Goal: Task Accomplishment & Management: Use online tool/utility

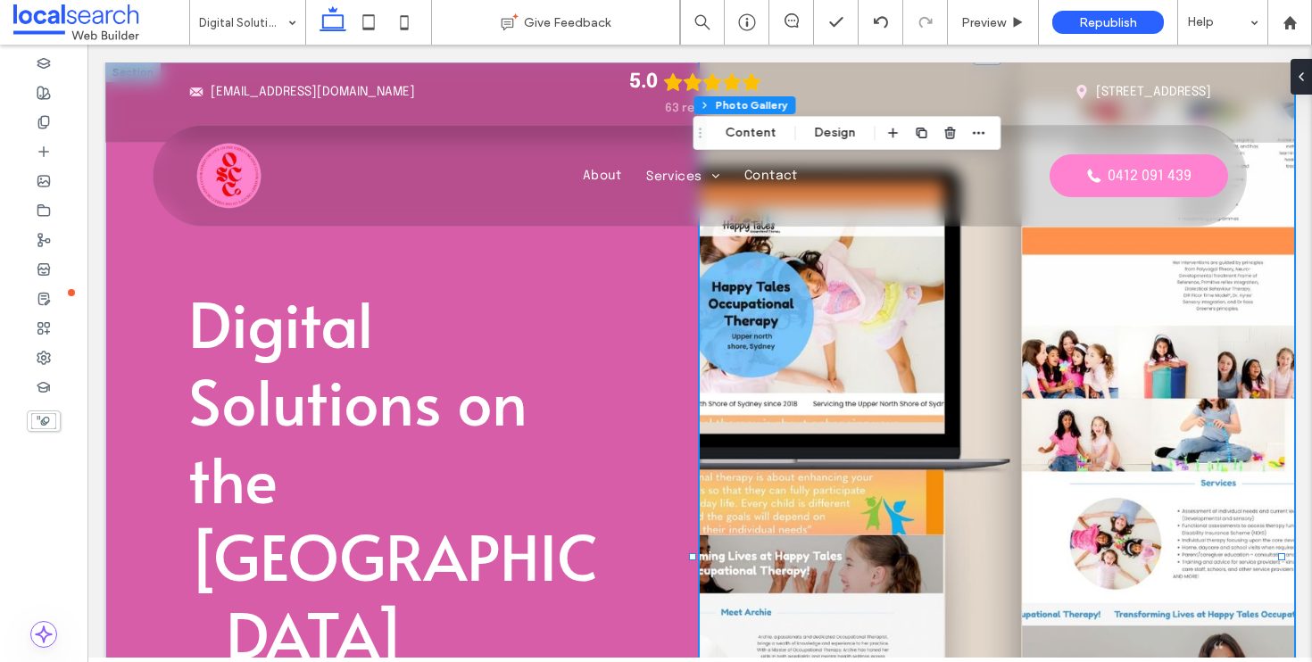
click at [973, 380] on link at bounding box center [997, 556] width 594 height 989
click at [752, 128] on button "Content" at bounding box center [751, 132] width 74 height 21
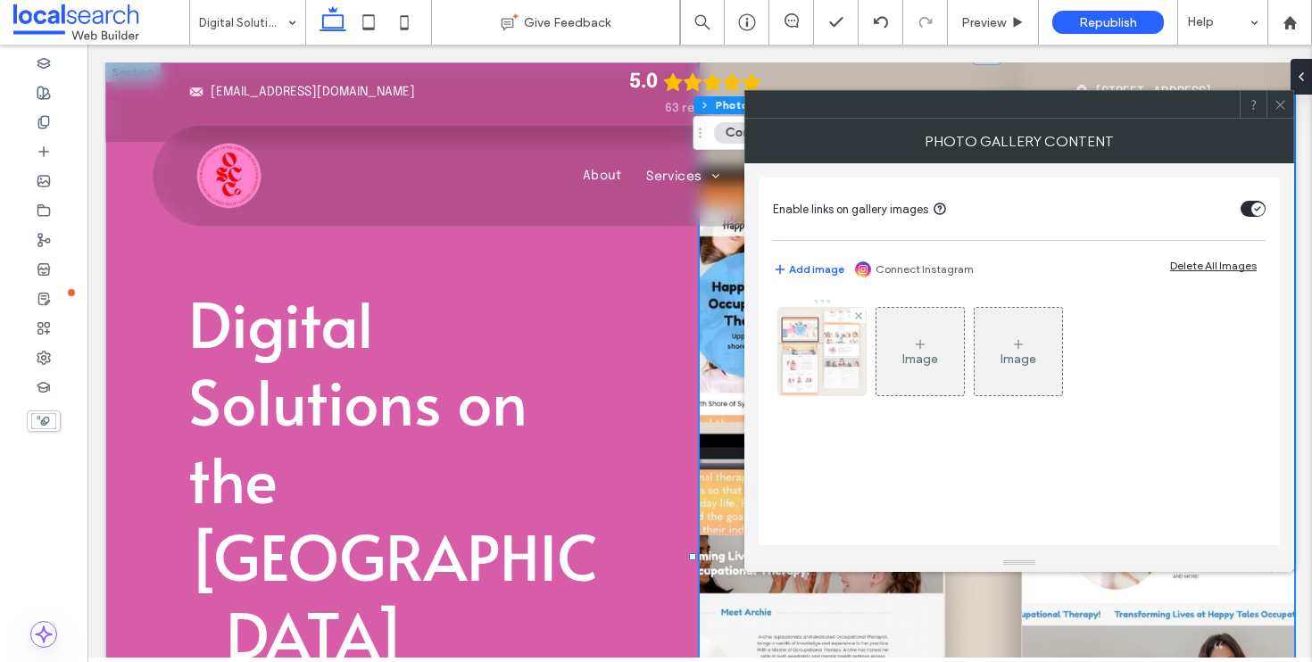
click at [857, 378] on img at bounding box center [823, 351] width 124 height 87
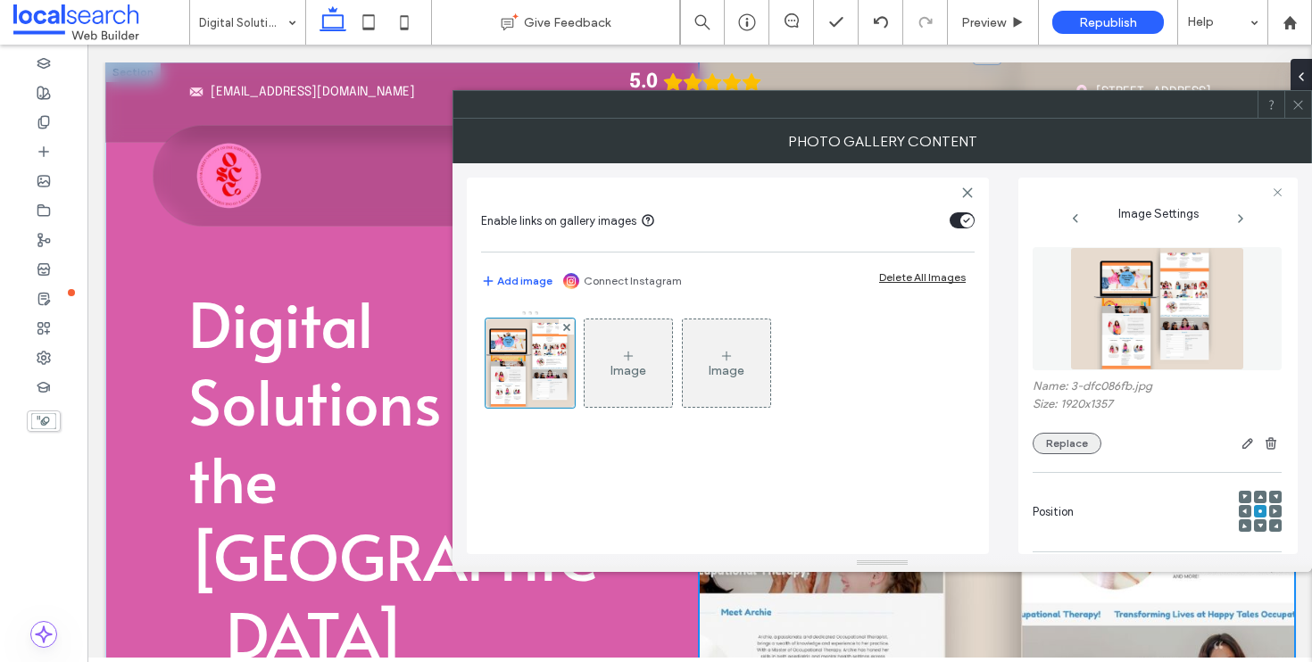
click at [1078, 440] on button "Replace" at bounding box center [1067, 443] width 69 height 21
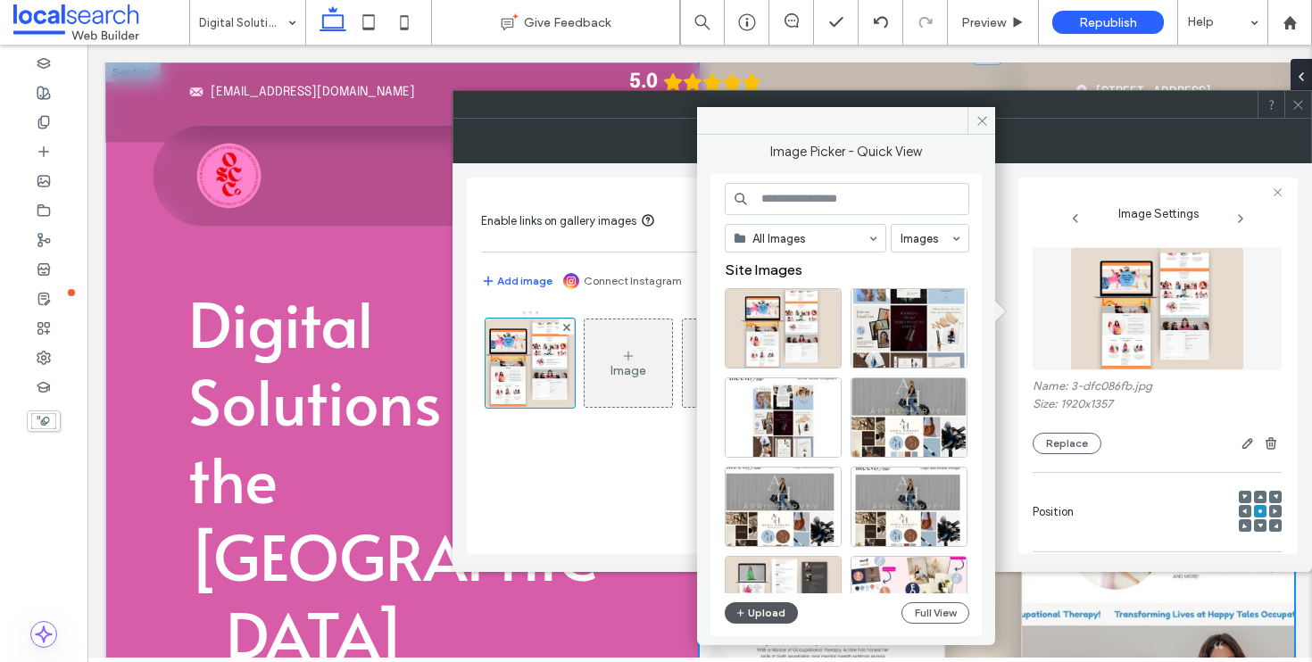
click at [765, 609] on button "Upload" at bounding box center [761, 613] width 73 height 21
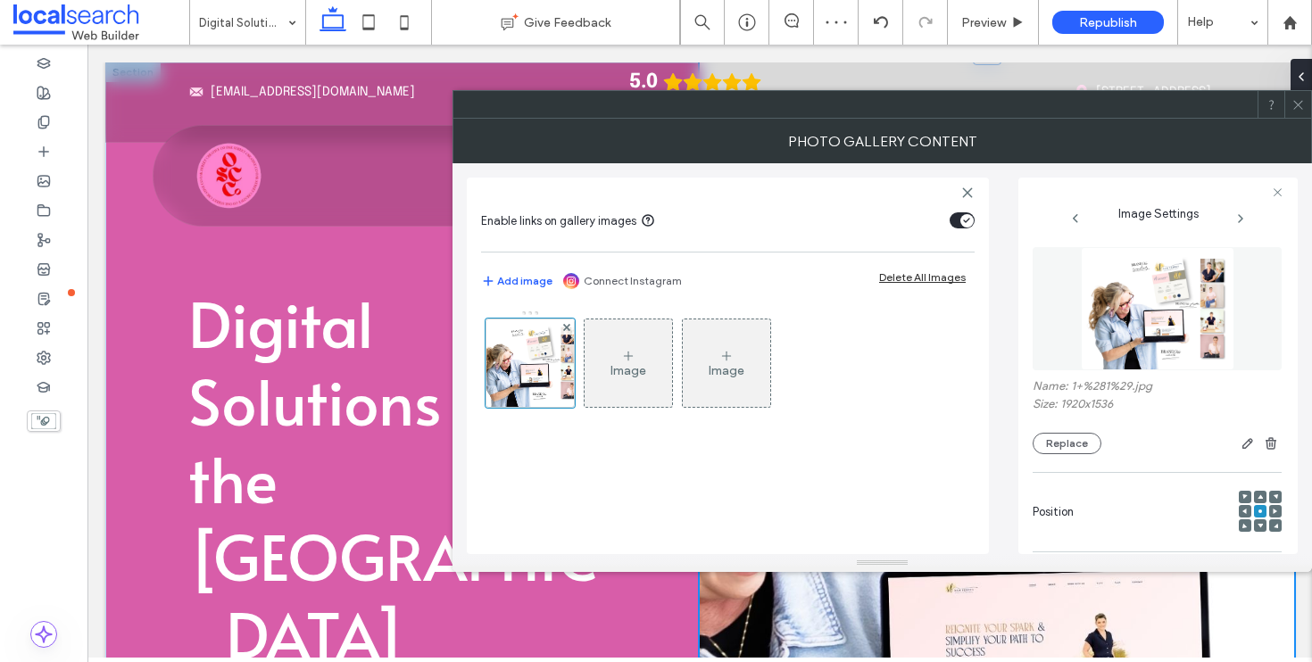
click at [1298, 98] on icon at bounding box center [1298, 104] width 13 height 13
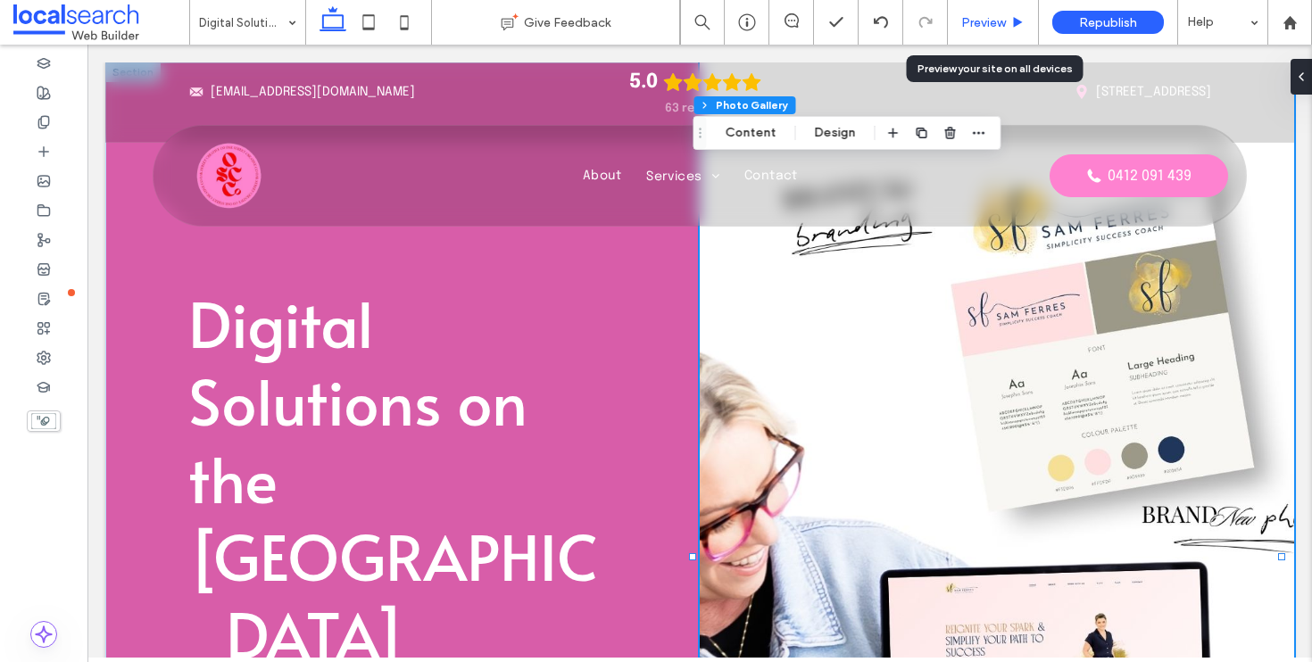
click at [989, 23] on span "Preview" at bounding box center [983, 22] width 45 height 15
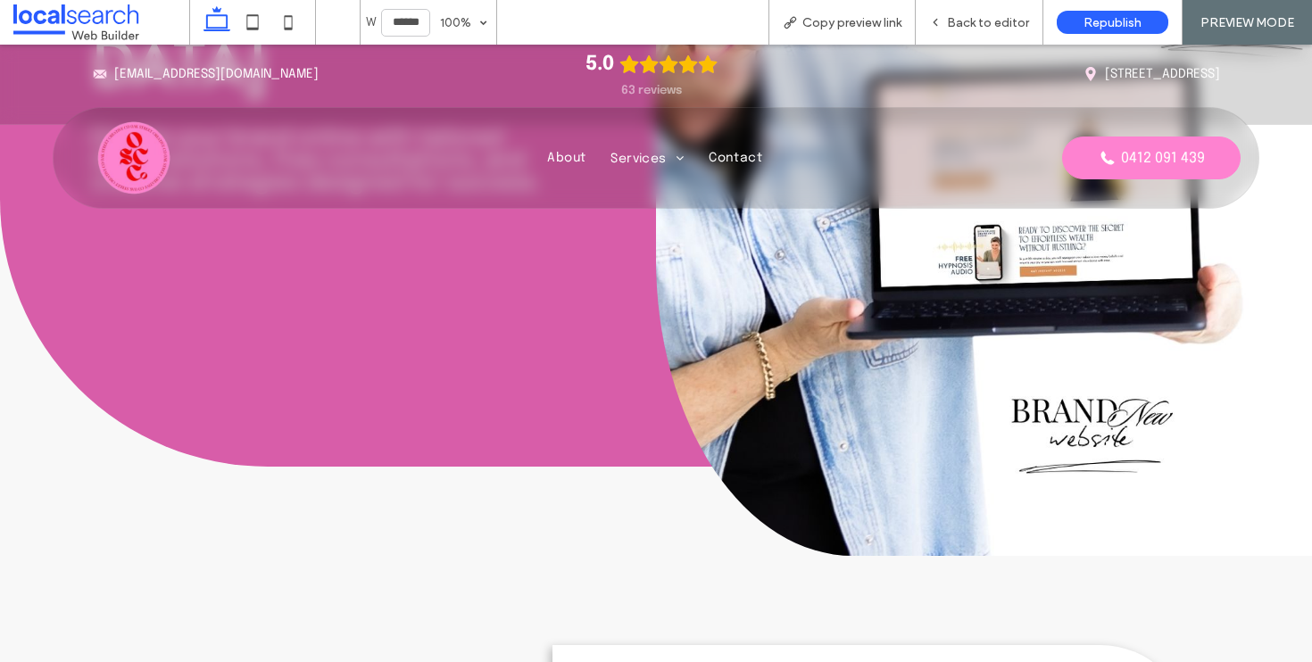
scroll to position [533, 0]
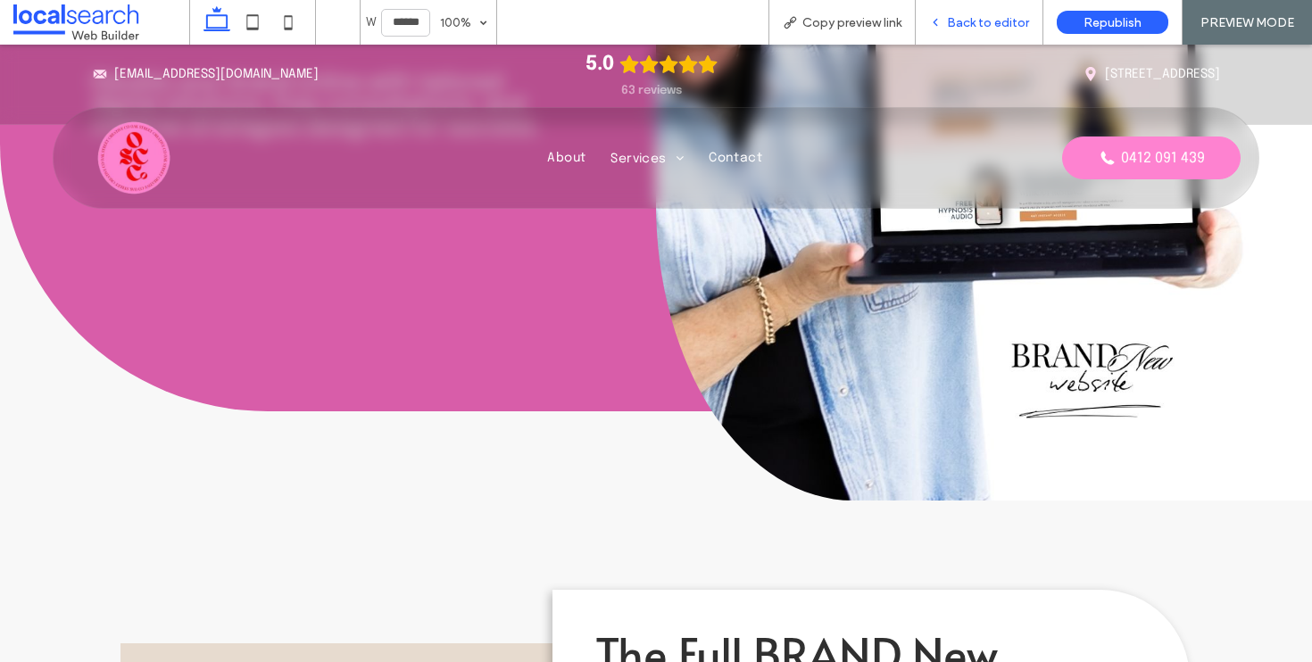
click at [994, 30] on div "Back to editor" at bounding box center [980, 22] width 128 height 45
click at [993, 18] on span "Back to editor" at bounding box center [988, 22] width 82 height 15
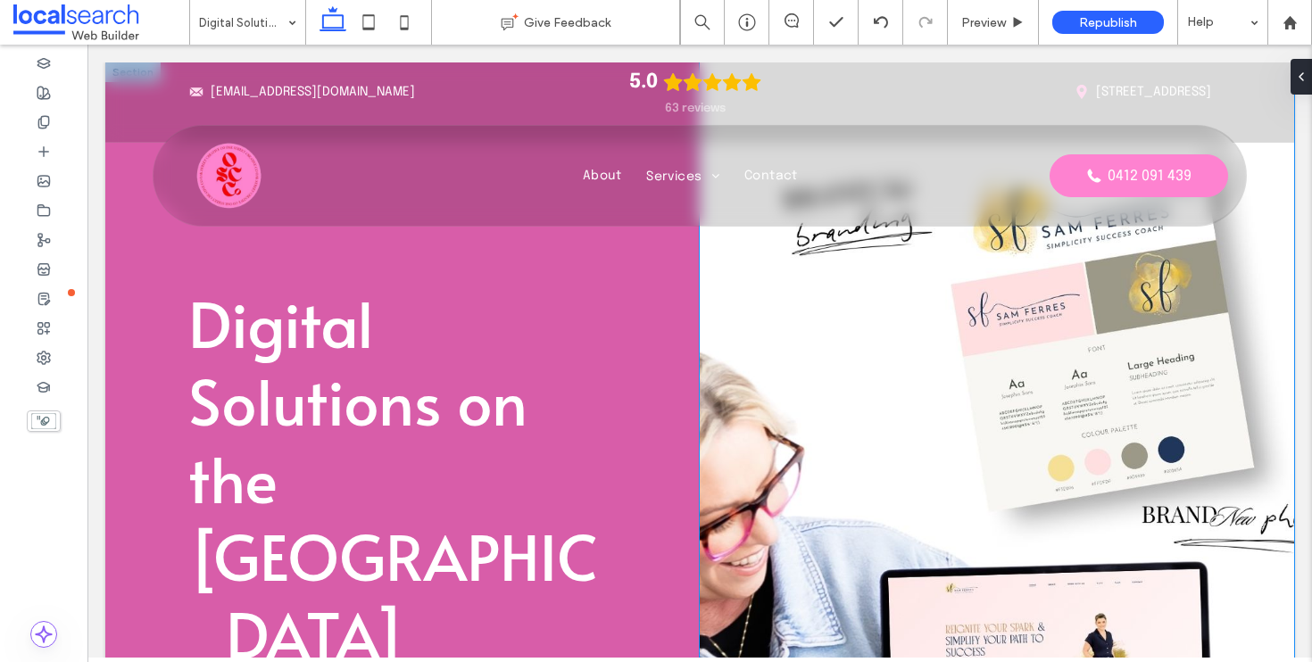
click at [1073, 332] on link at bounding box center [997, 556] width 594 height 989
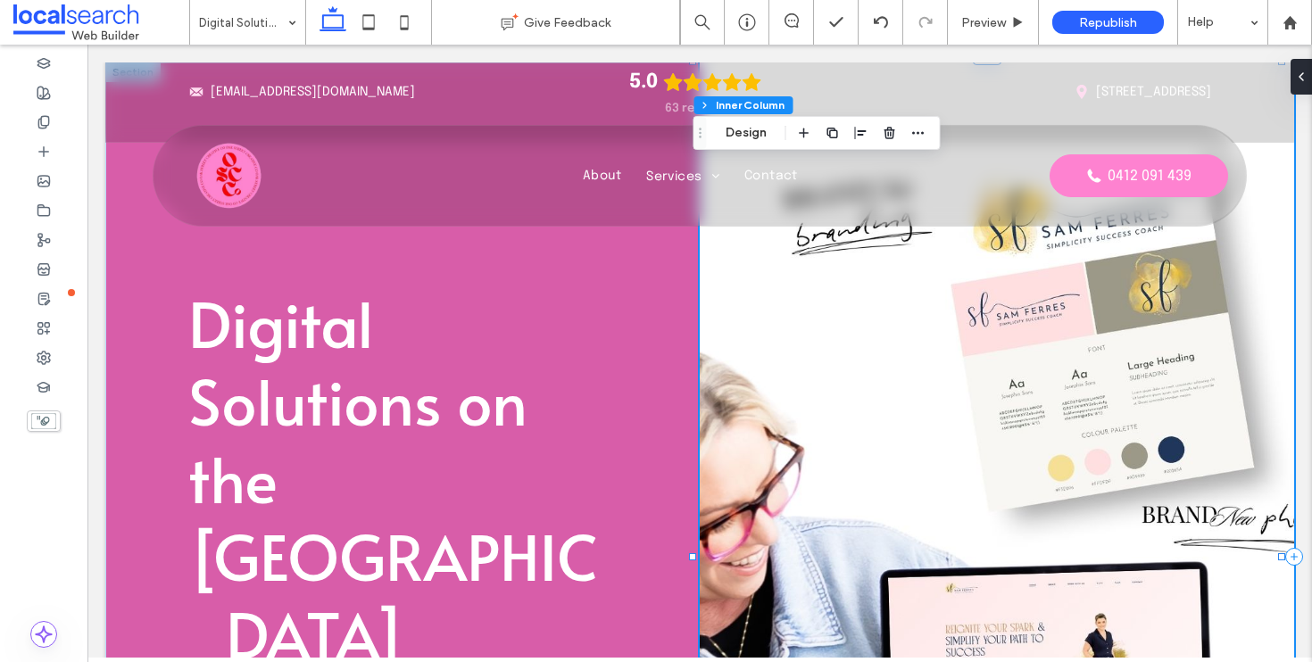
click at [1040, 454] on link at bounding box center [997, 556] width 594 height 989
click at [771, 128] on button "Content" at bounding box center [751, 132] width 74 height 21
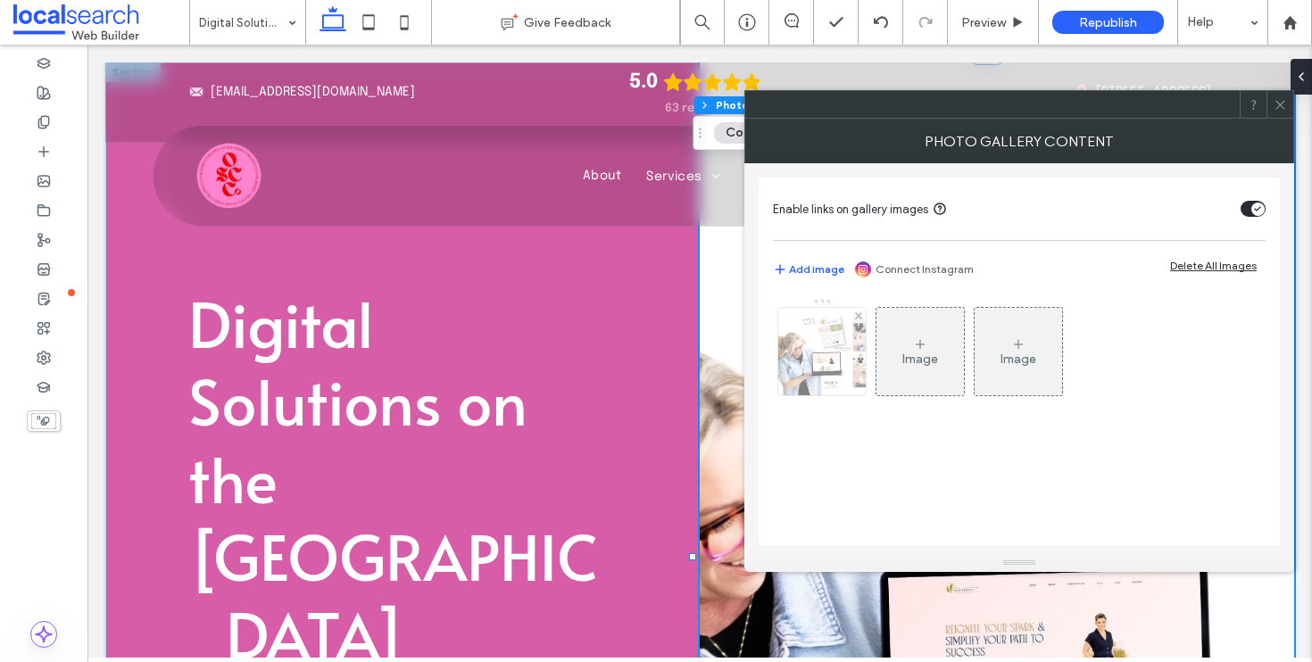
click at [843, 356] on img at bounding box center [823, 351] width 110 height 87
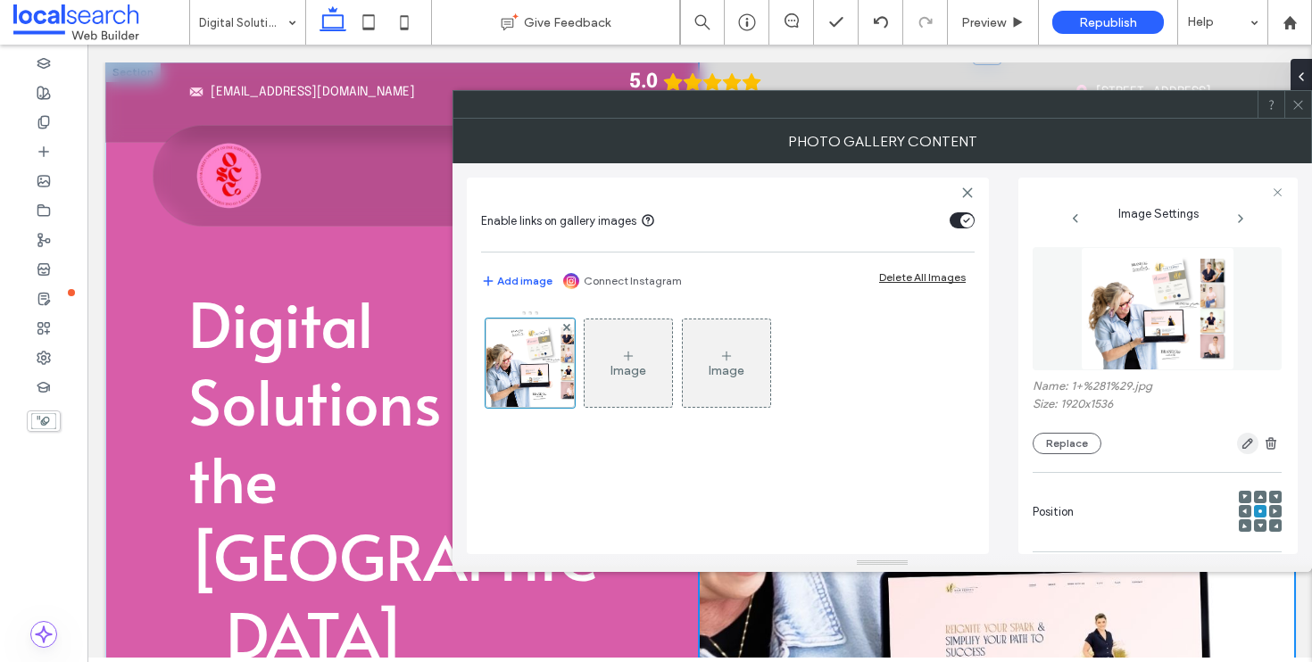
click at [1241, 453] on span "button" at bounding box center [1247, 443] width 21 height 21
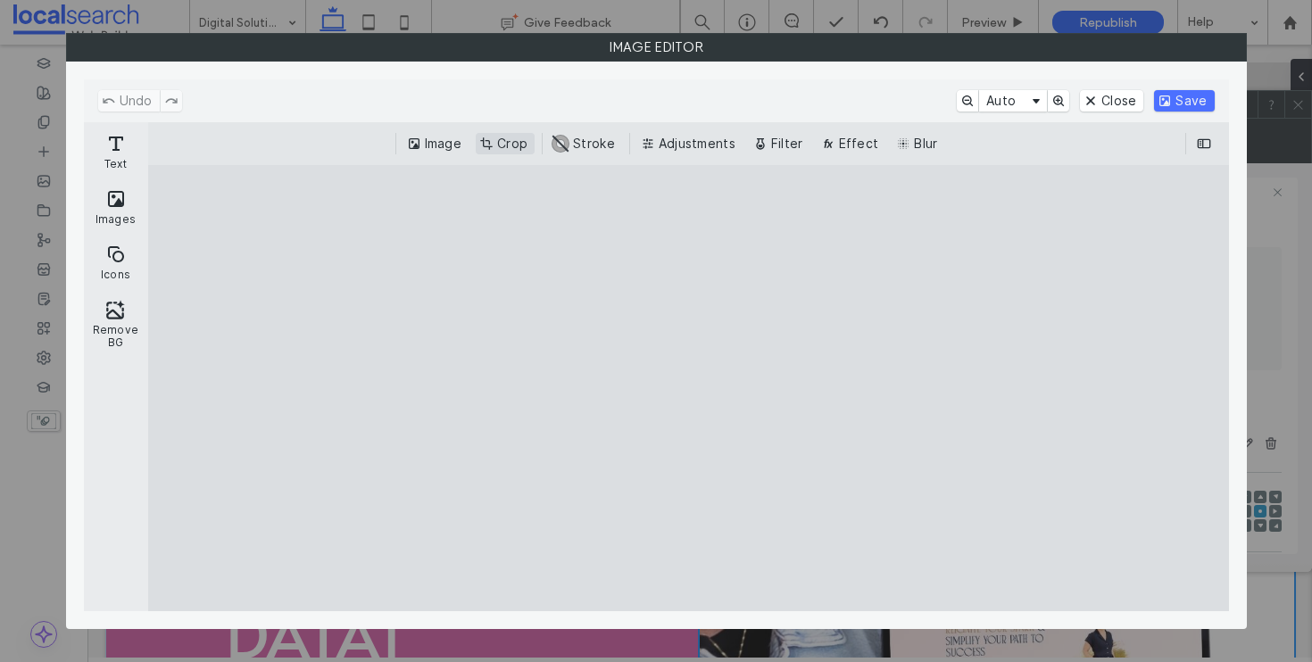
click at [495, 149] on button "Crop" at bounding box center [505, 143] width 59 height 21
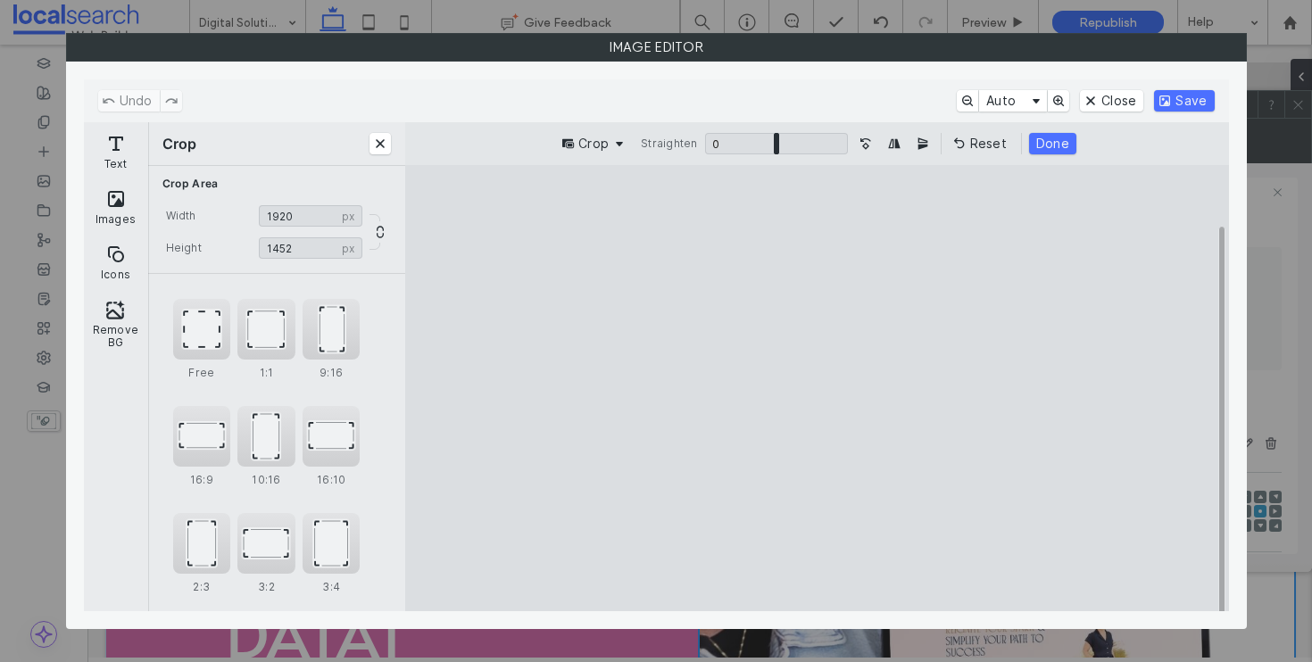
type input "****"
drag, startPoint x: 819, startPoint y: 566, endPoint x: 823, endPoint y: 544, distance: 22.6
click at [817, 388] on cesdk-canvas "Editor canvas" at bounding box center [817, 388] width 0 height 0
type input "****"
drag, startPoint x: 579, startPoint y: 391, endPoint x: 641, endPoint y: 392, distance: 61.6
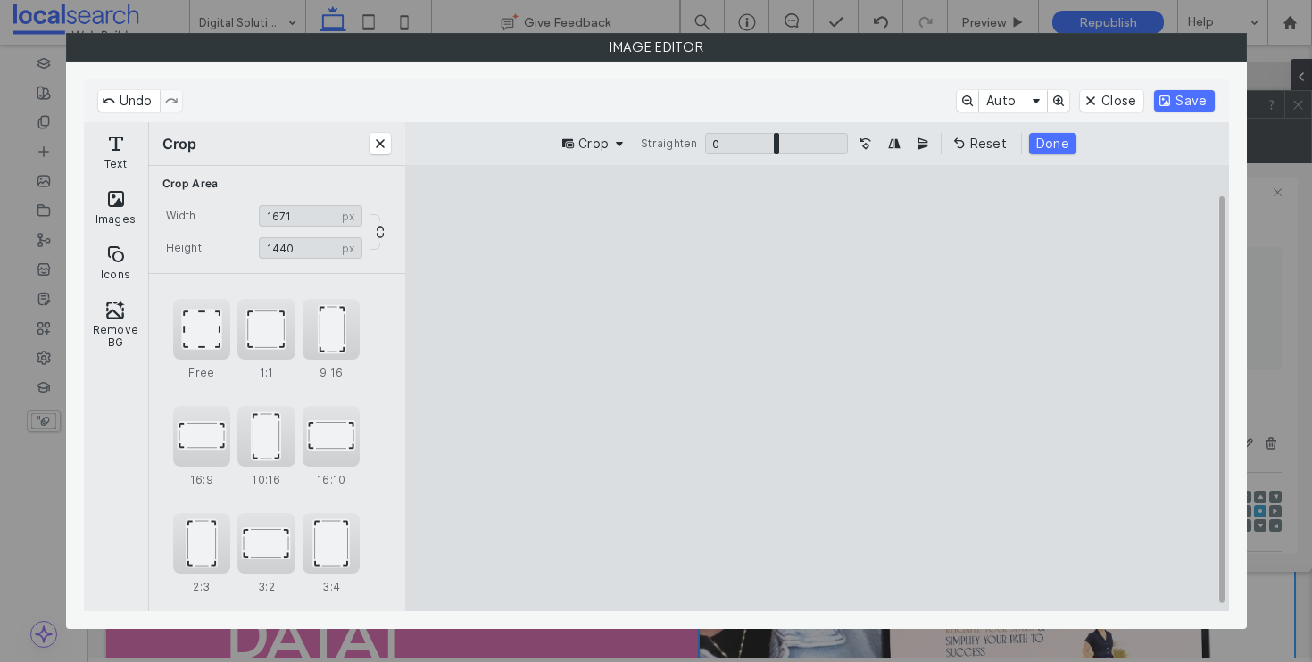
click at [817, 388] on cesdk-canvas "Editor canvas" at bounding box center [817, 388] width 0 height 0
click at [1054, 136] on button "Done" at bounding box center [1052, 143] width 47 height 21
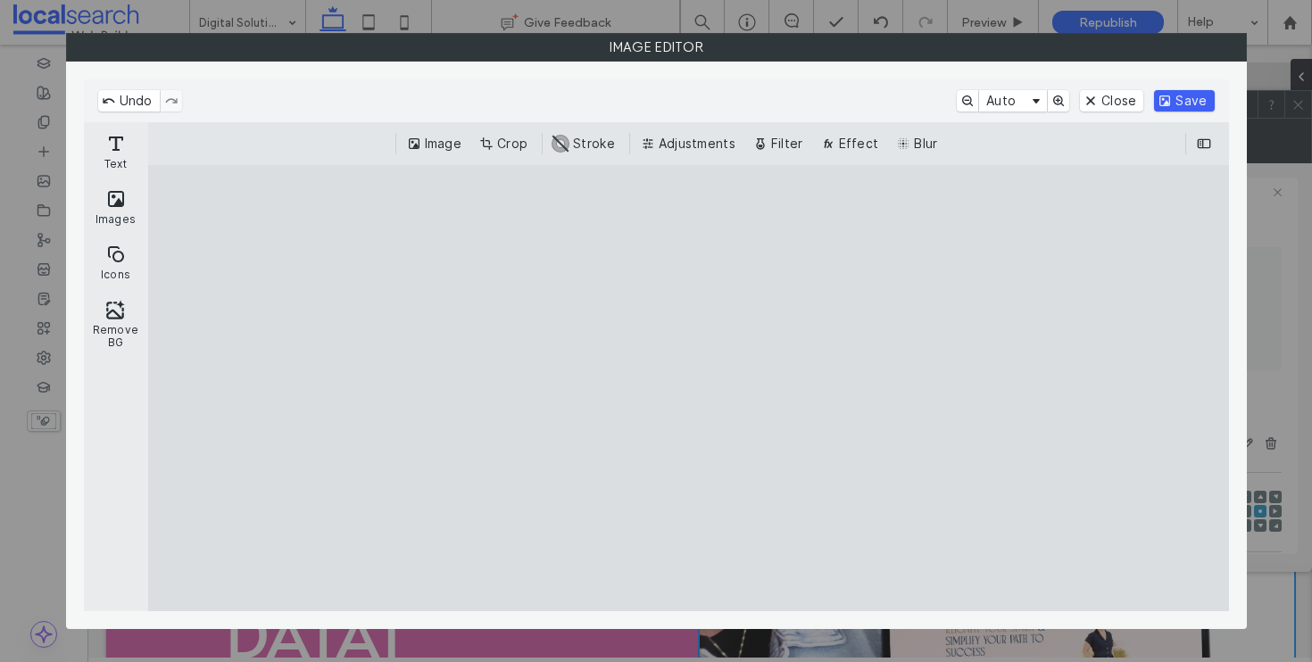
click at [1183, 105] on button "Save" at bounding box center [1184, 100] width 60 height 21
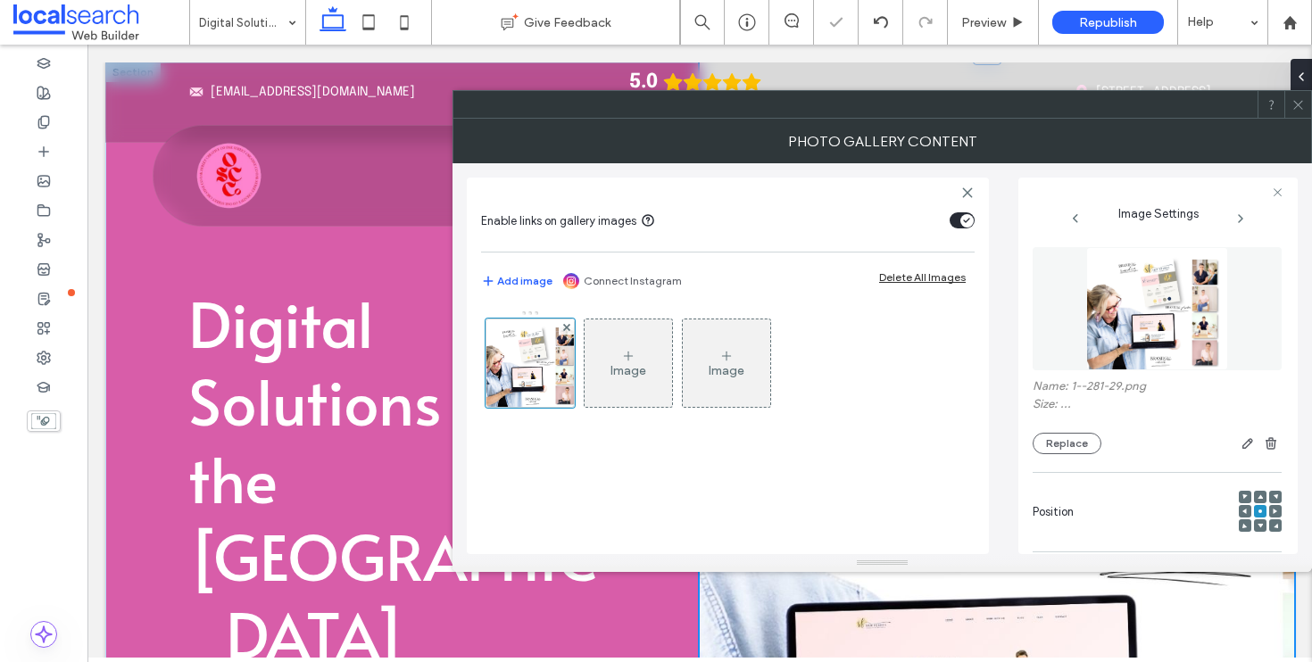
click at [1297, 103] on use at bounding box center [1297, 104] width 9 height 9
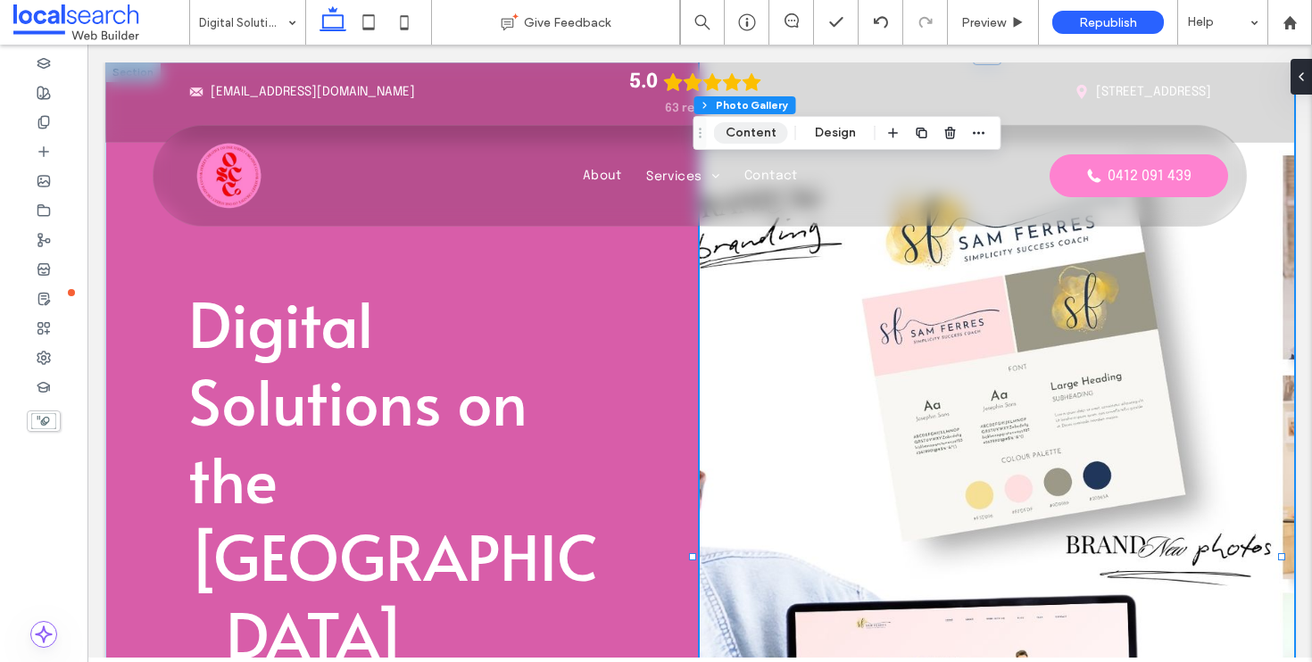
click at [755, 139] on button "Content" at bounding box center [751, 132] width 74 height 21
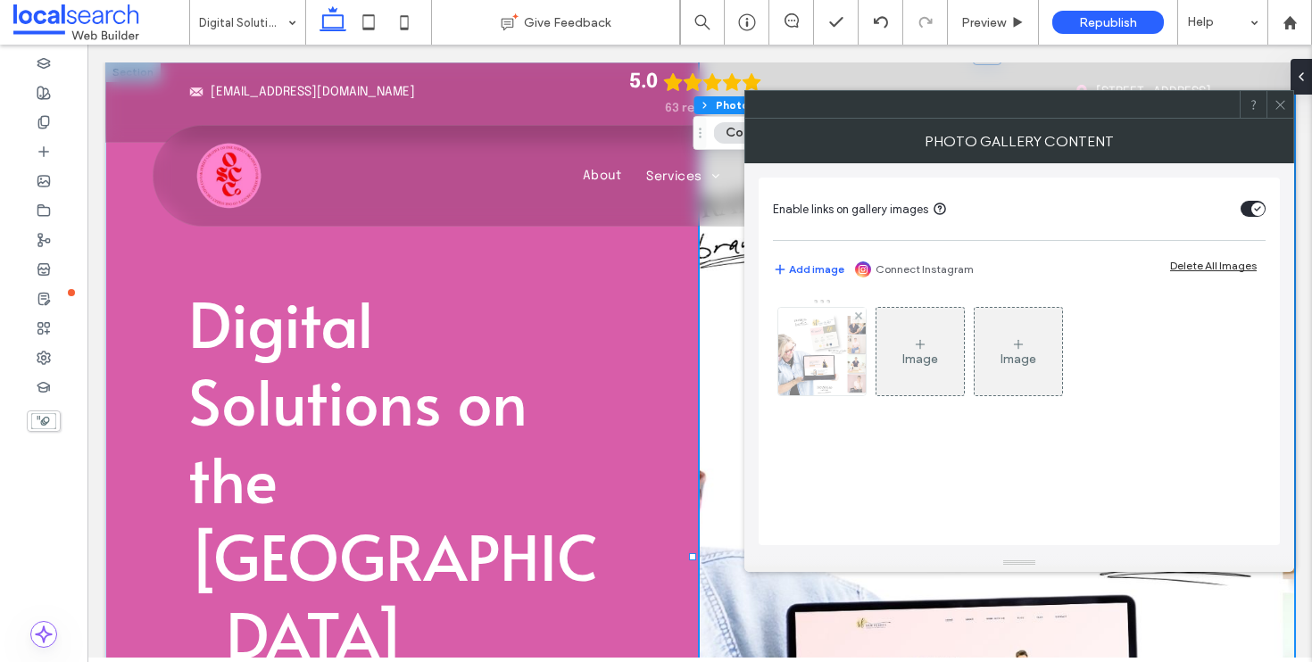
click at [806, 369] on img at bounding box center [822, 351] width 102 height 87
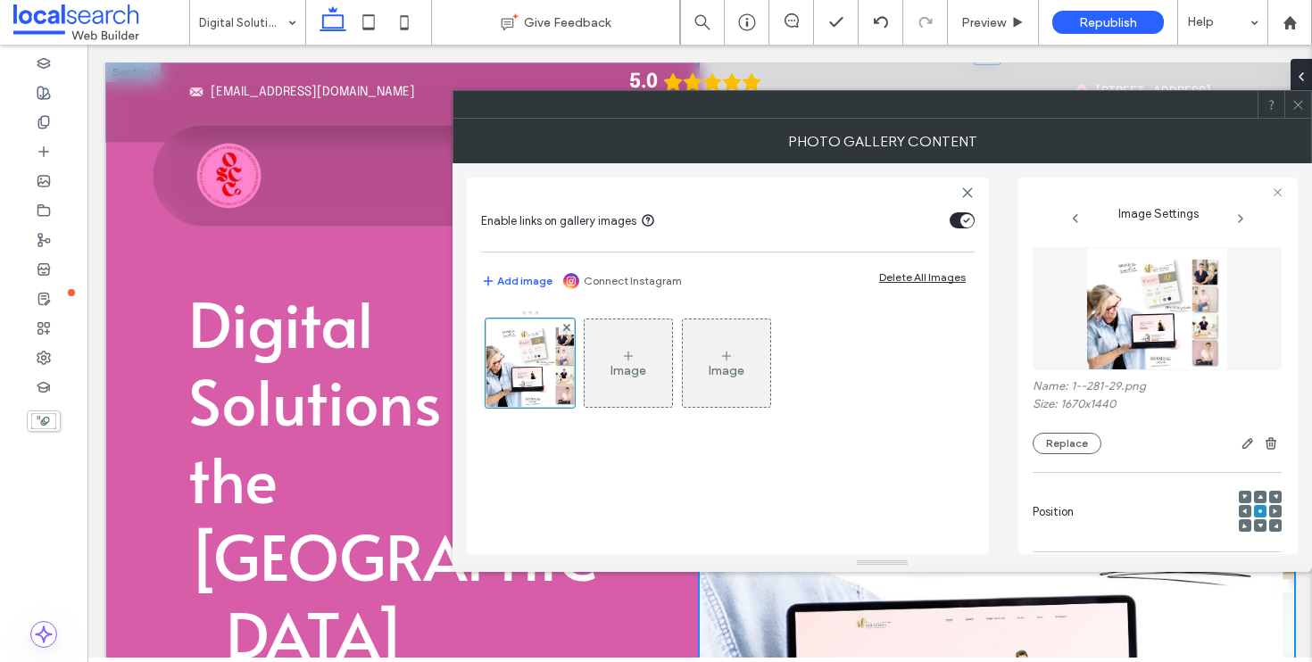
click at [1243, 513] on use at bounding box center [1245, 511] width 4 height 5
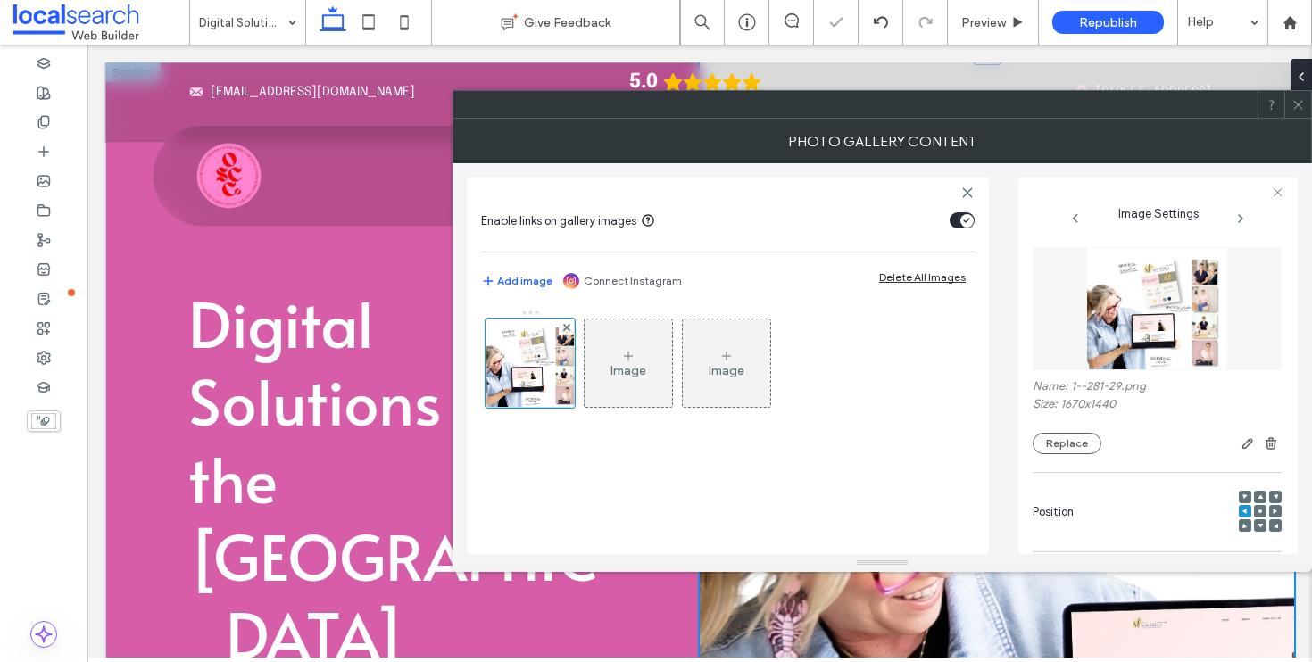
click at [1298, 109] on icon at bounding box center [1298, 104] width 13 height 13
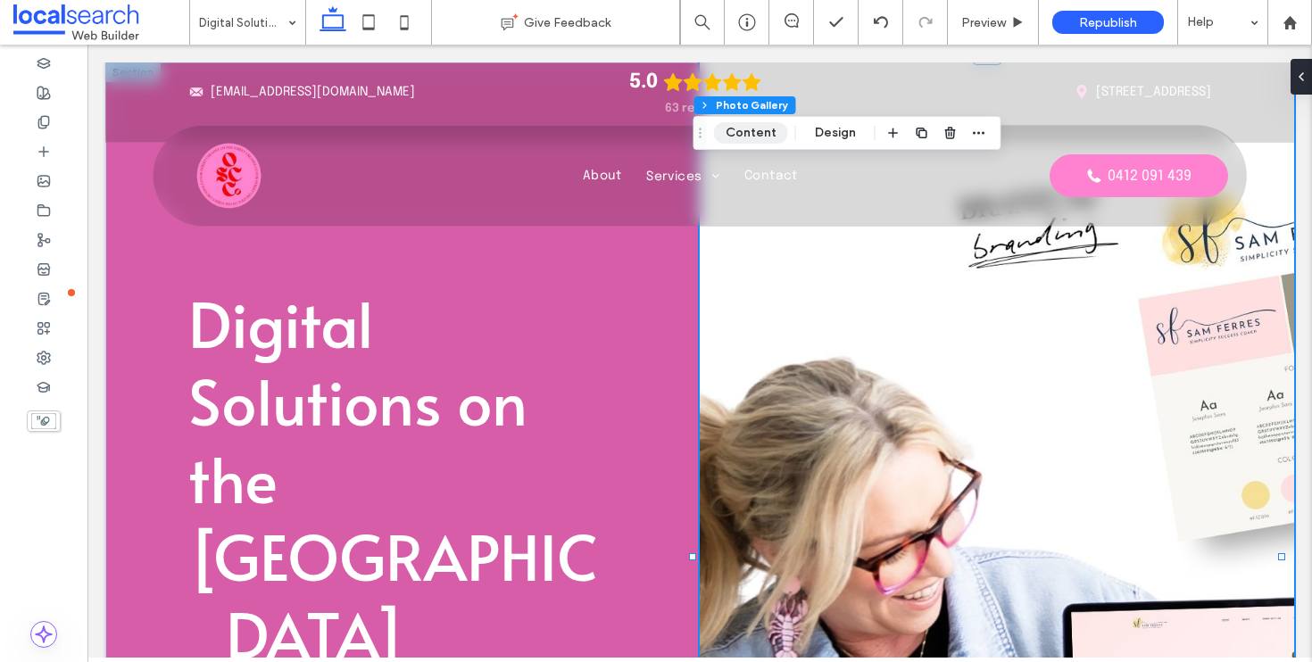
click at [755, 129] on button "Content" at bounding box center [751, 132] width 74 height 21
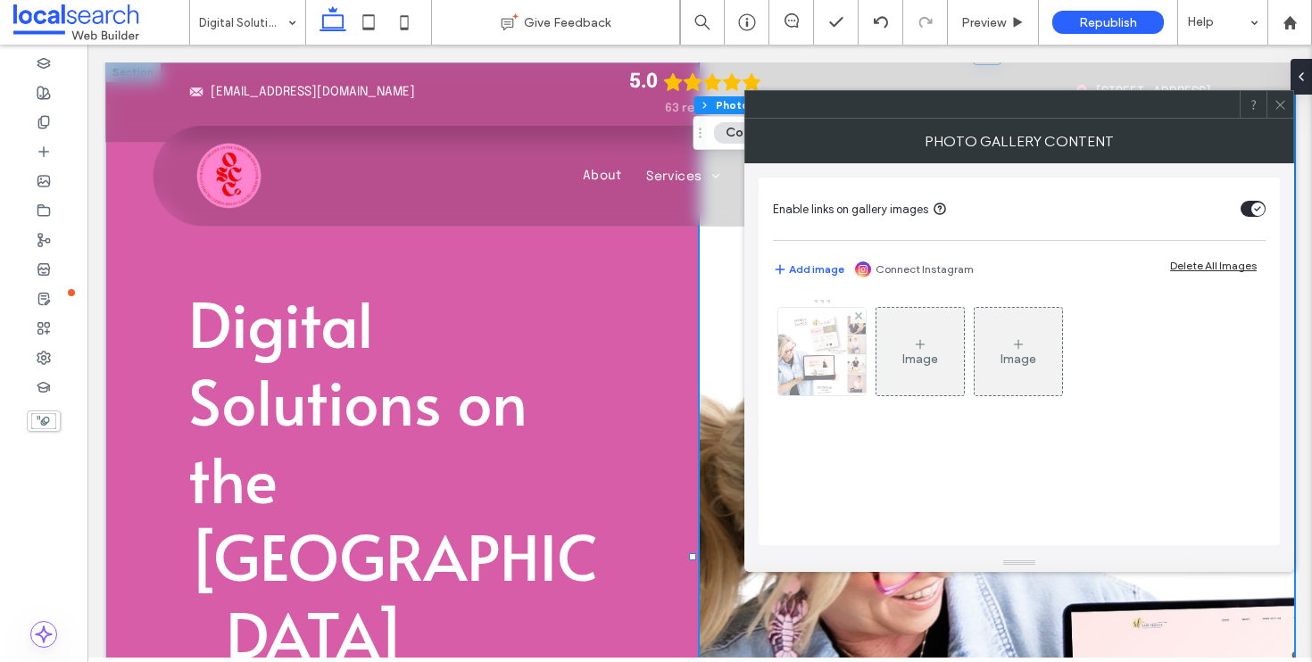
click at [824, 367] on img at bounding box center [822, 351] width 102 height 87
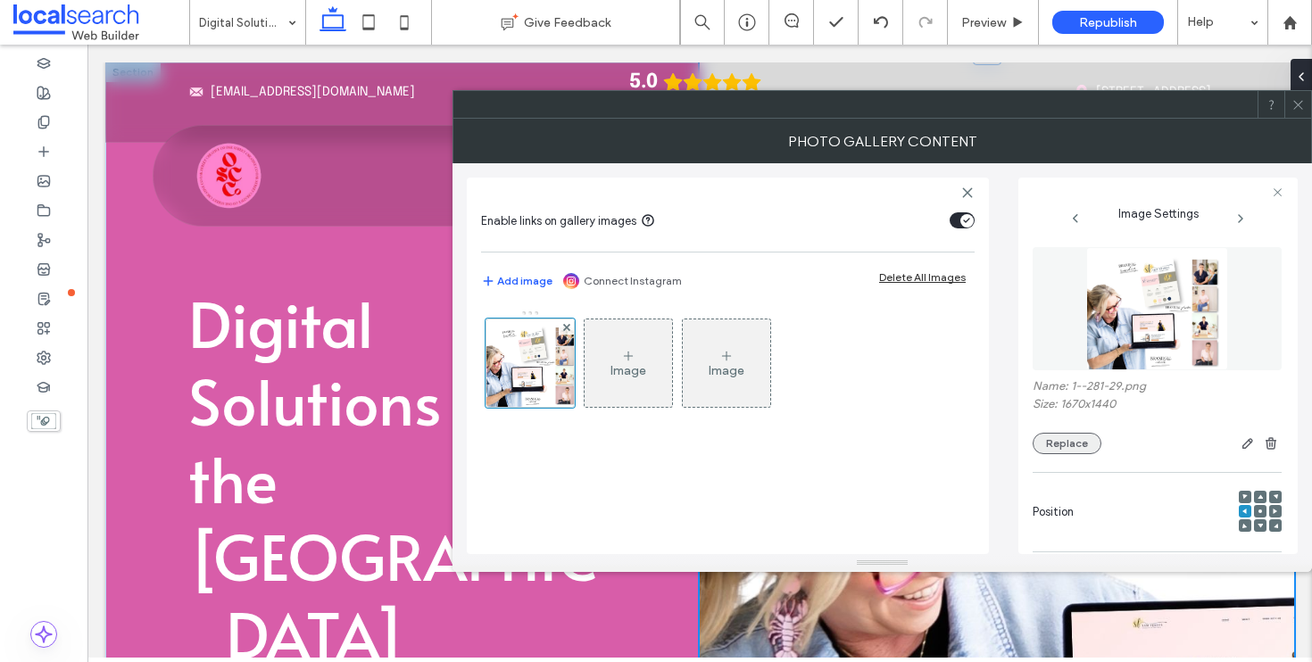
click at [1075, 441] on button "Replace" at bounding box center [1067, 443] width 69 height 21
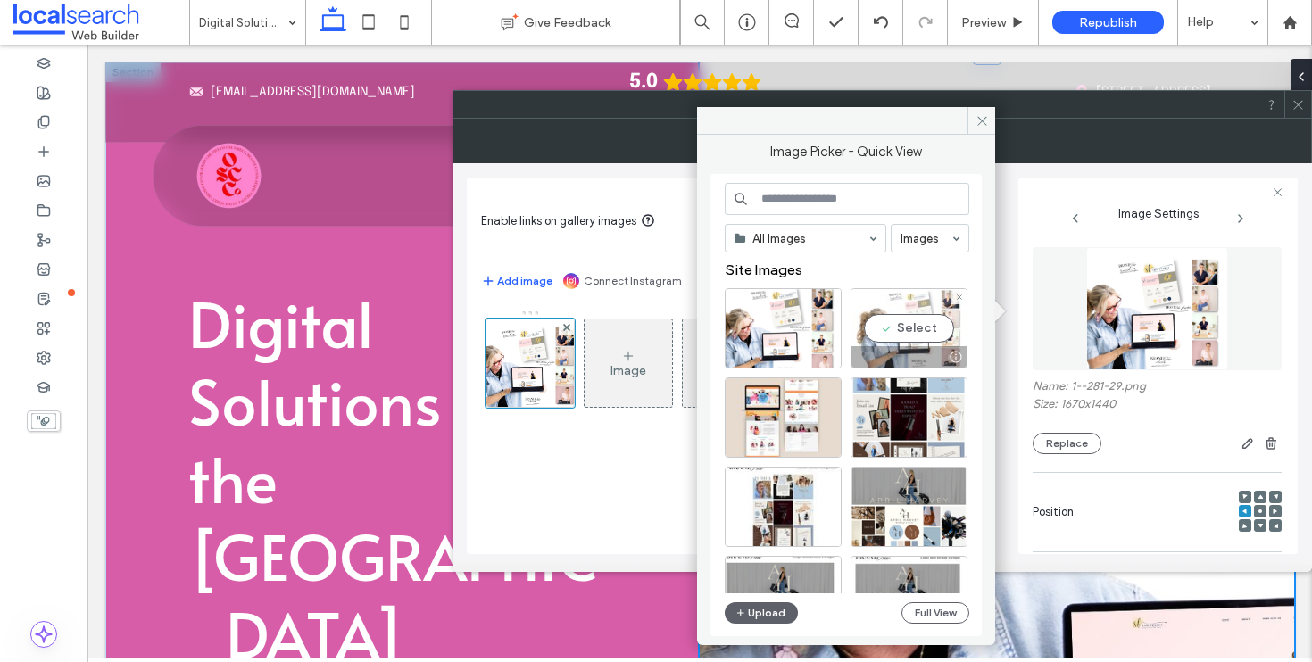
click at [881, 324] on div "Select" at bounding box center [909, 328] width 117 height 80
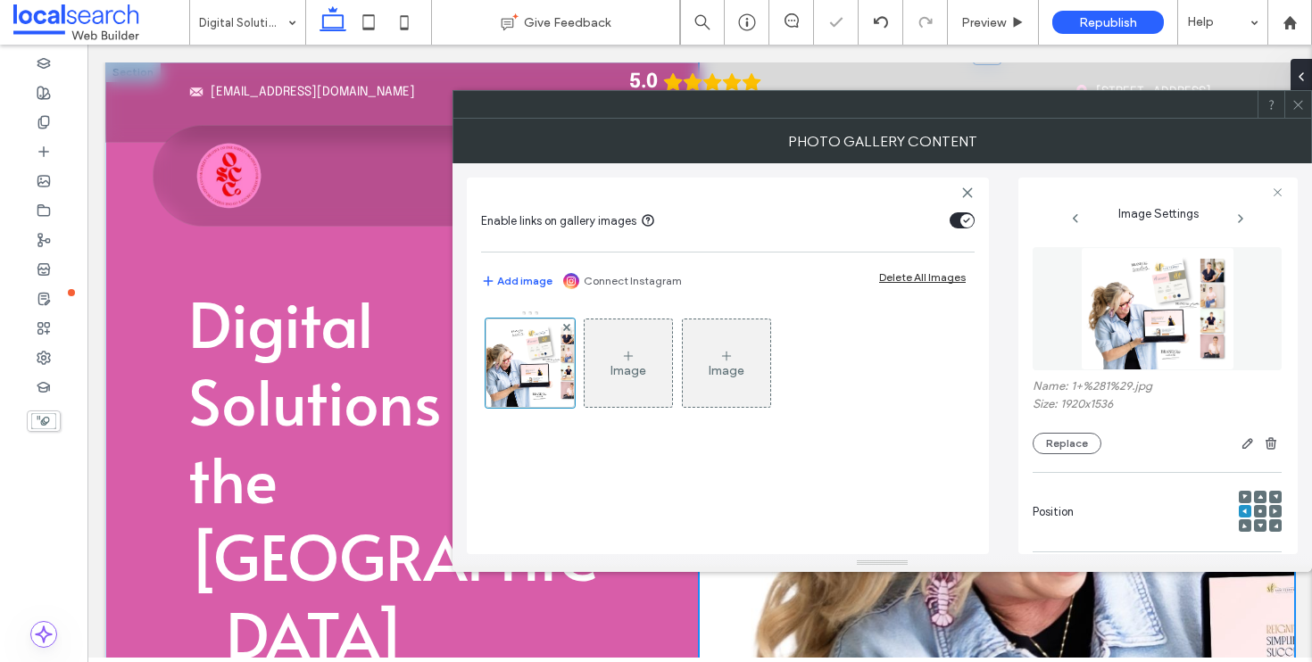
click at [1292, 112] on span at bounding box center [1298, 104] width 13 height 27
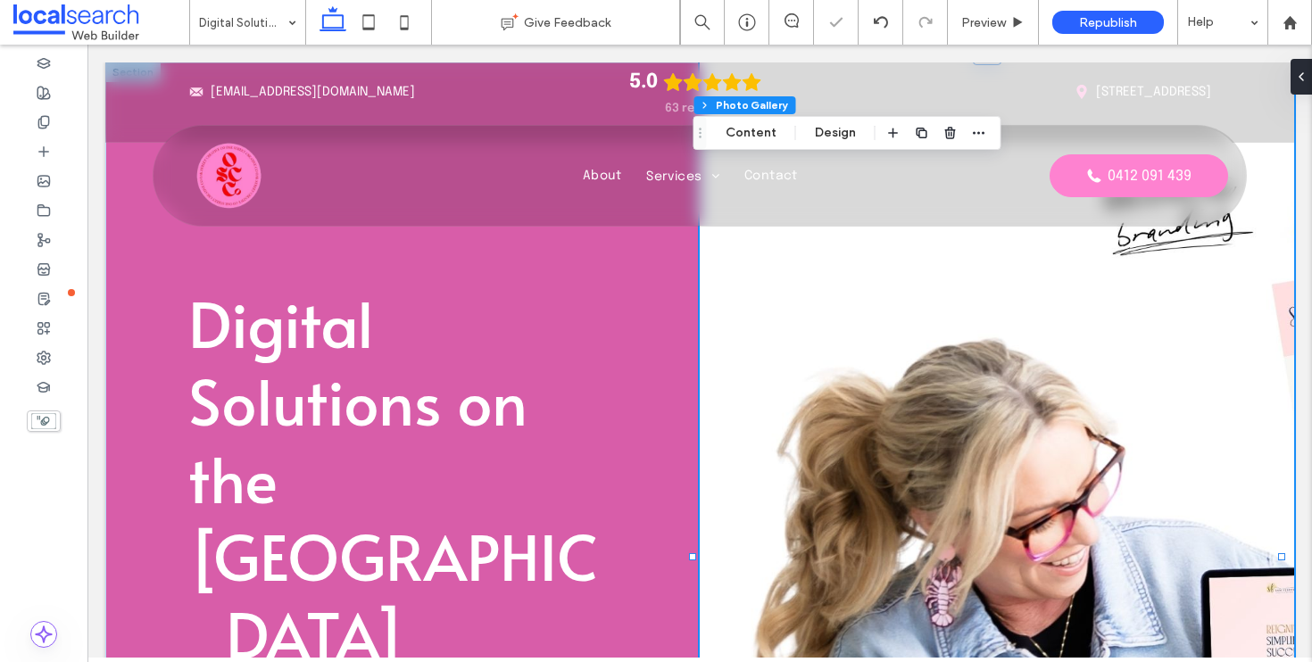
click at [1018, 409] on link at bounding box center [997, 556] width 594 height 989
click at [756, 126] on button "Content" at bounding box center [751, 132] width 74 height 21
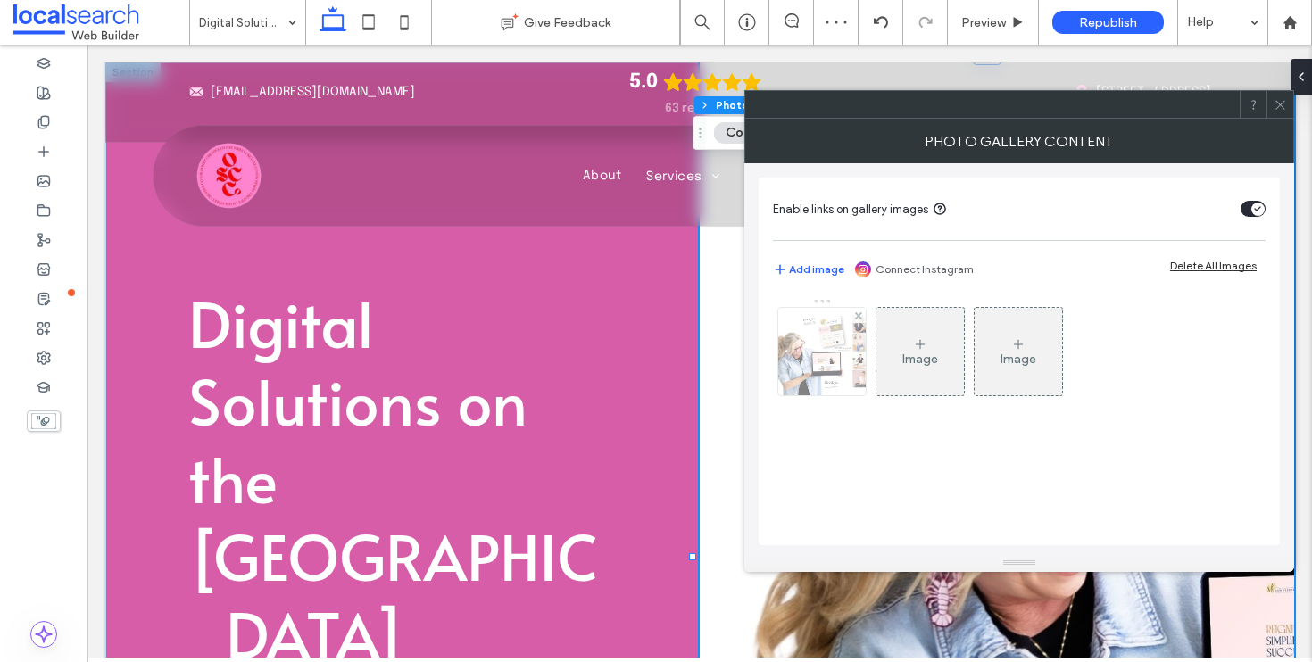
click at [833, 346] on img at bounding box center [823, 351] width 110 height 87
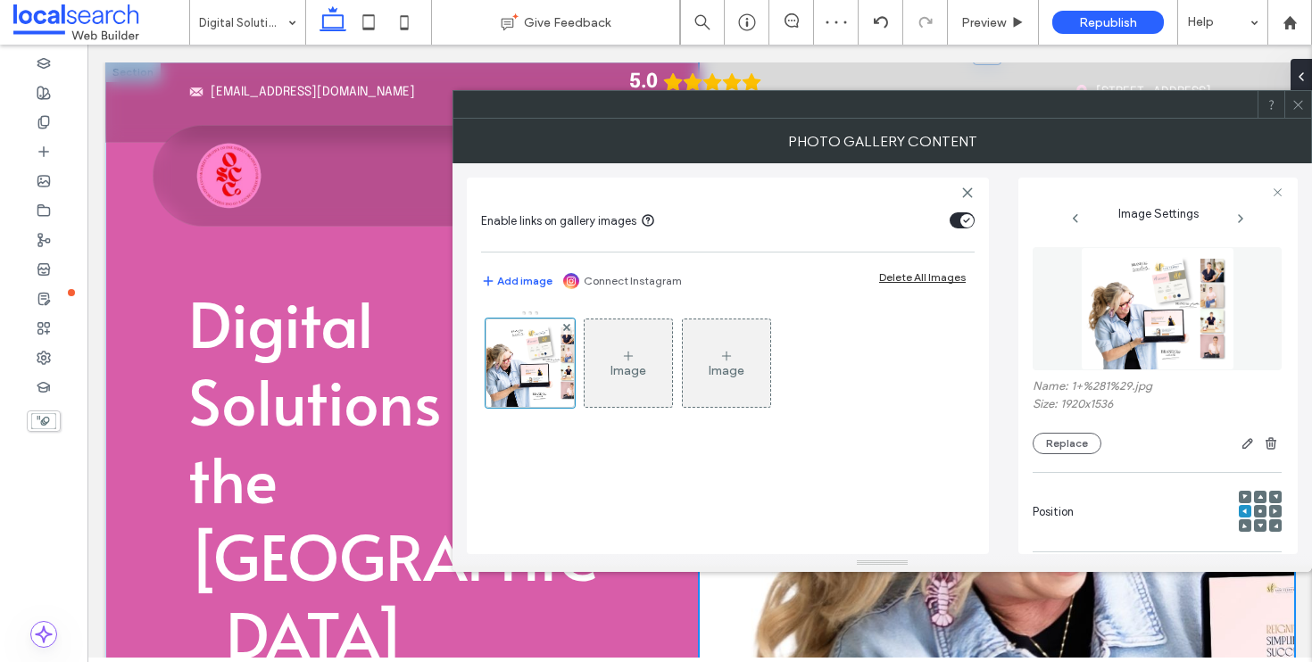
click at [1259, 513] on use at bounding box center [1261, 512] width 4 height 4
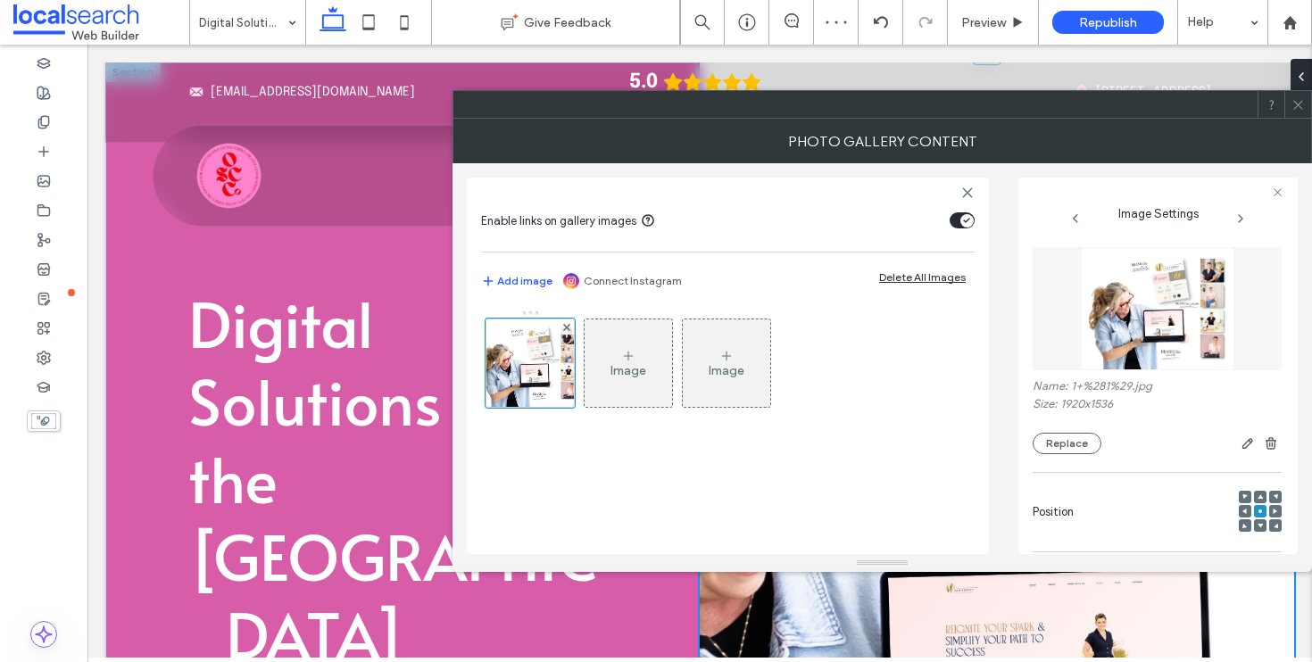
click at [1293, 101] on icon at bounding box center [1298, 104] width 13 height 13
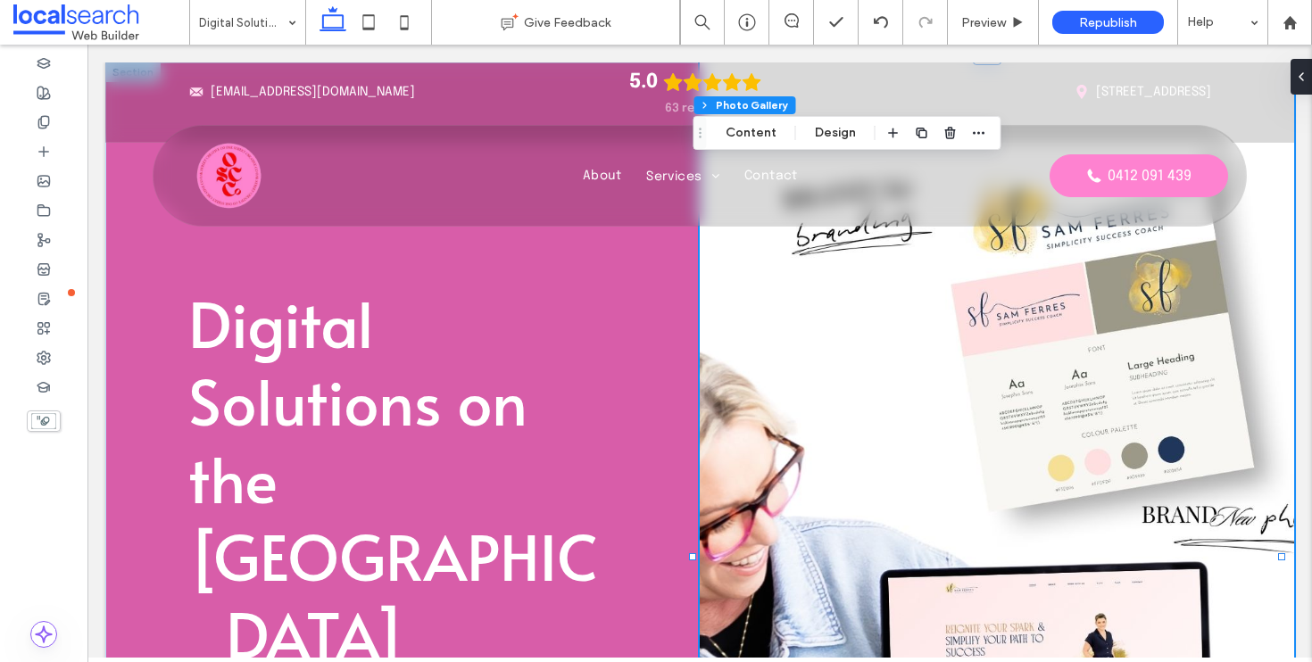
click at [1033, 404] on link at bounding box center [997, 556] width 594 height 989
click at [763, 130] on button "Content" at bounding box center [751, 132] width 74 height 21
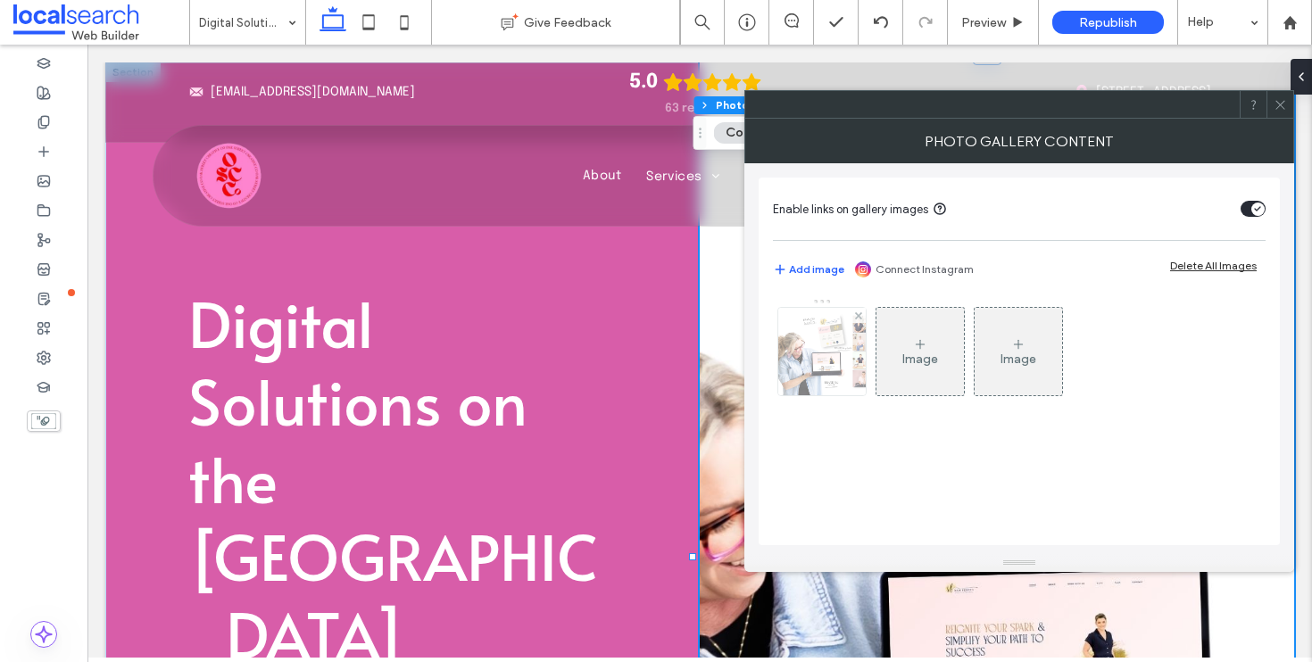
click at [825, 359] on img at bounding box center [823, 351] width 110 height 87
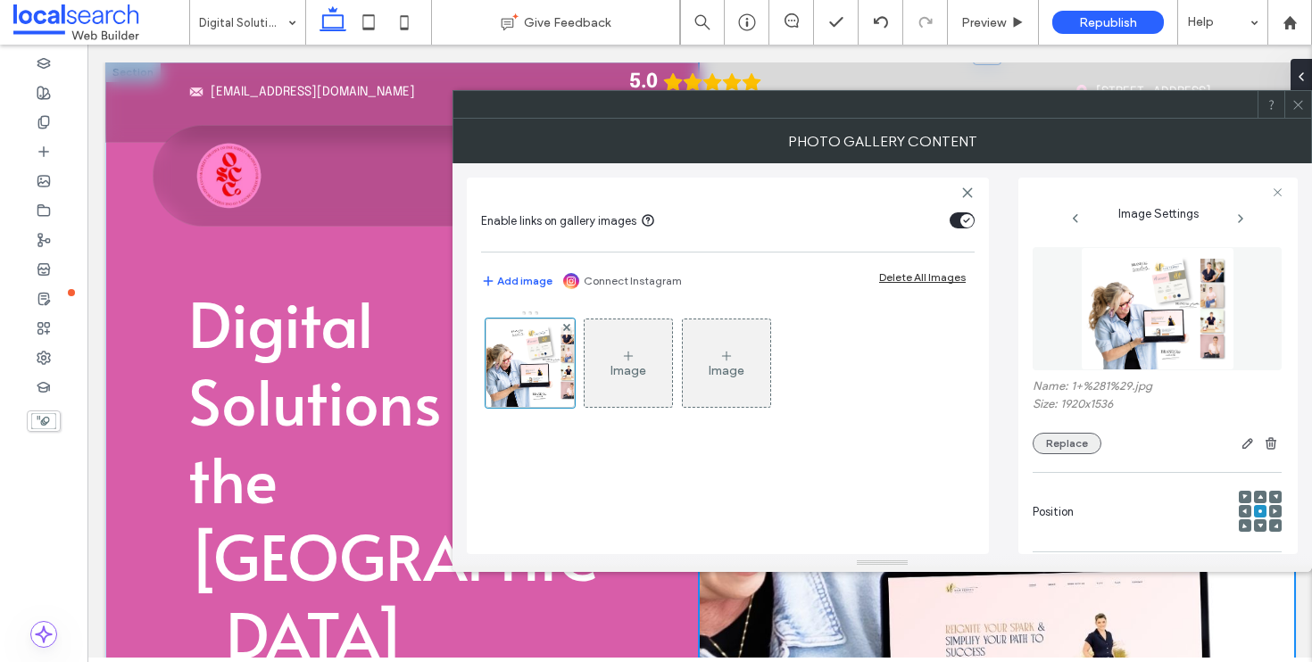
click at [1078, 454] on button "Replace" at bounding box center [1067, 443] width 69 height 21
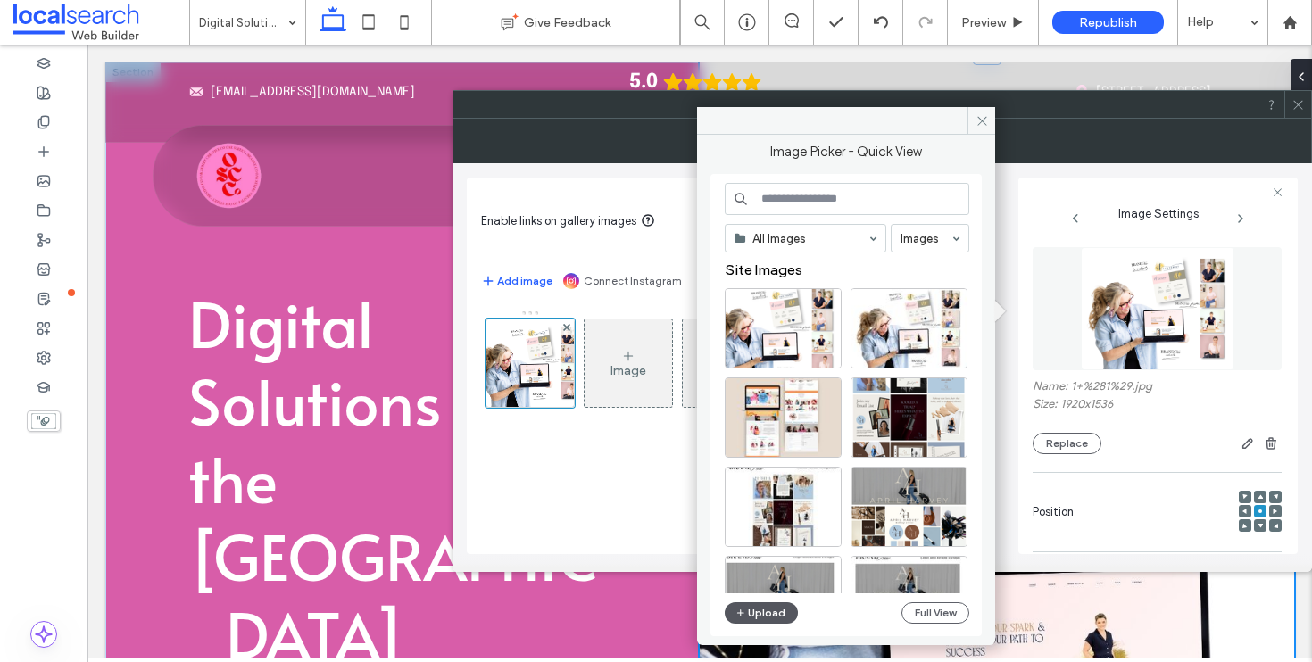
click at [763, 609] on button "Upload" at bounding box center [761, 613] width 73 height 21
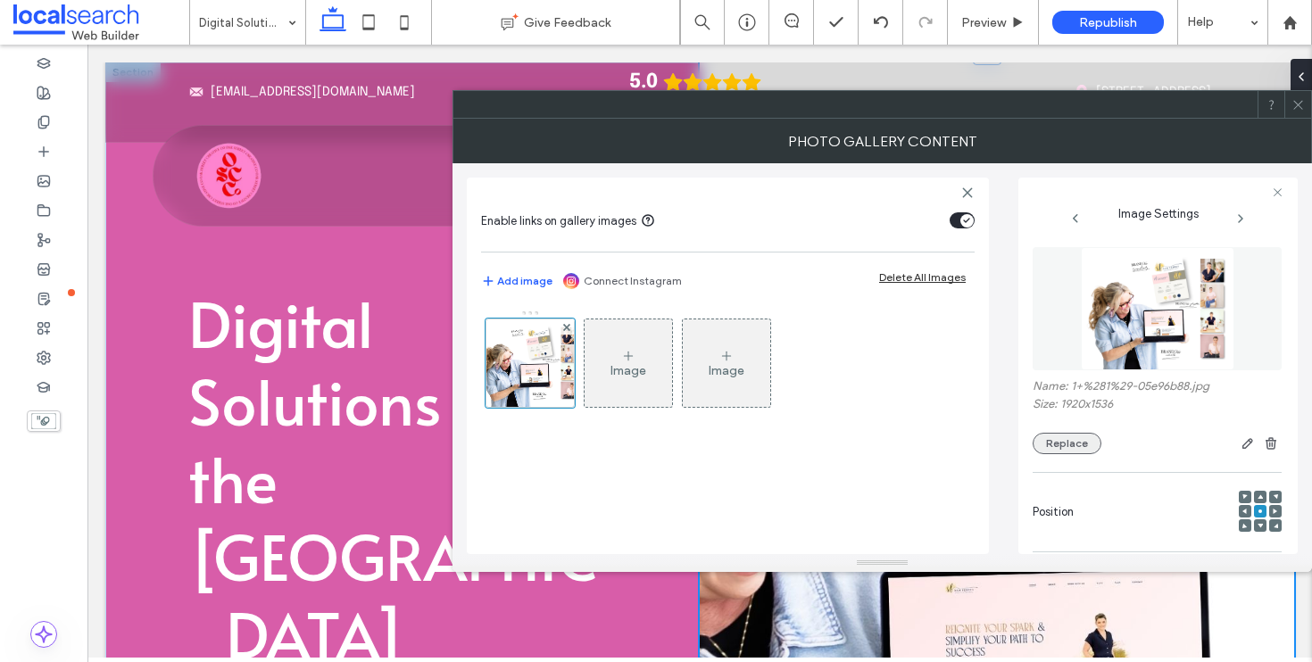
click at [1072, 442] on button "Replace" at bounding box center [1067, 443] width 69 height 21
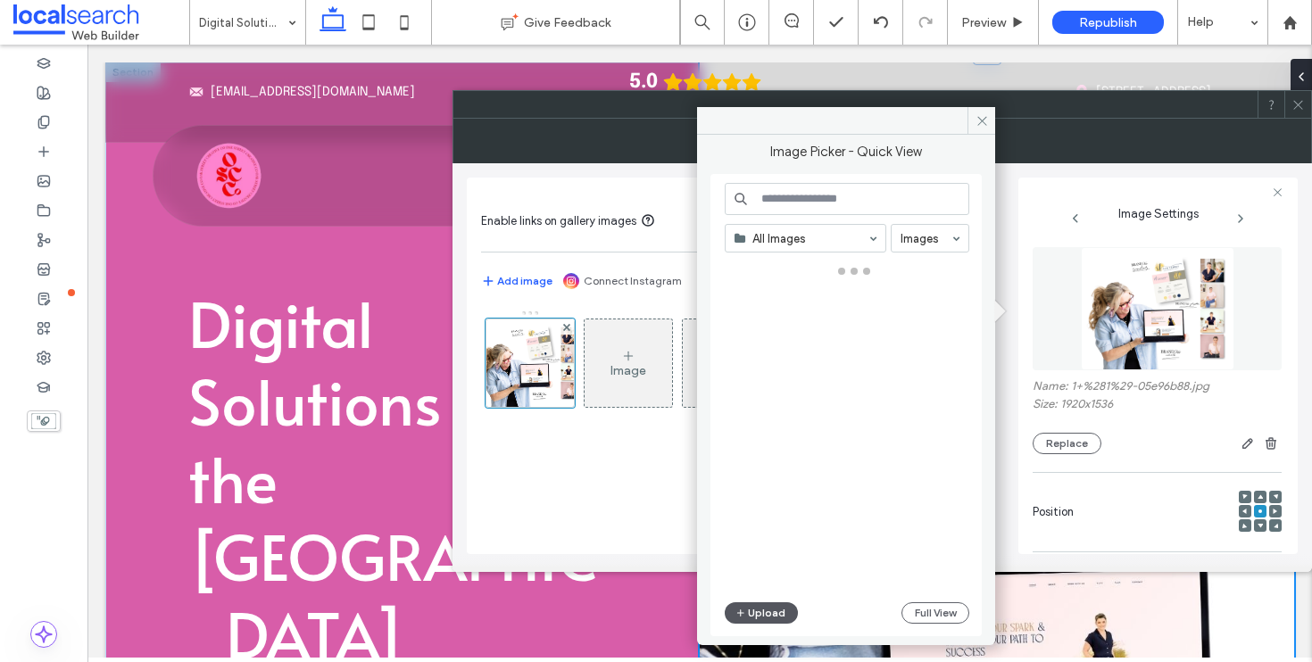
click at [785, 611] on button "Upload" at bounding box center [761, 613] width 73 height 21
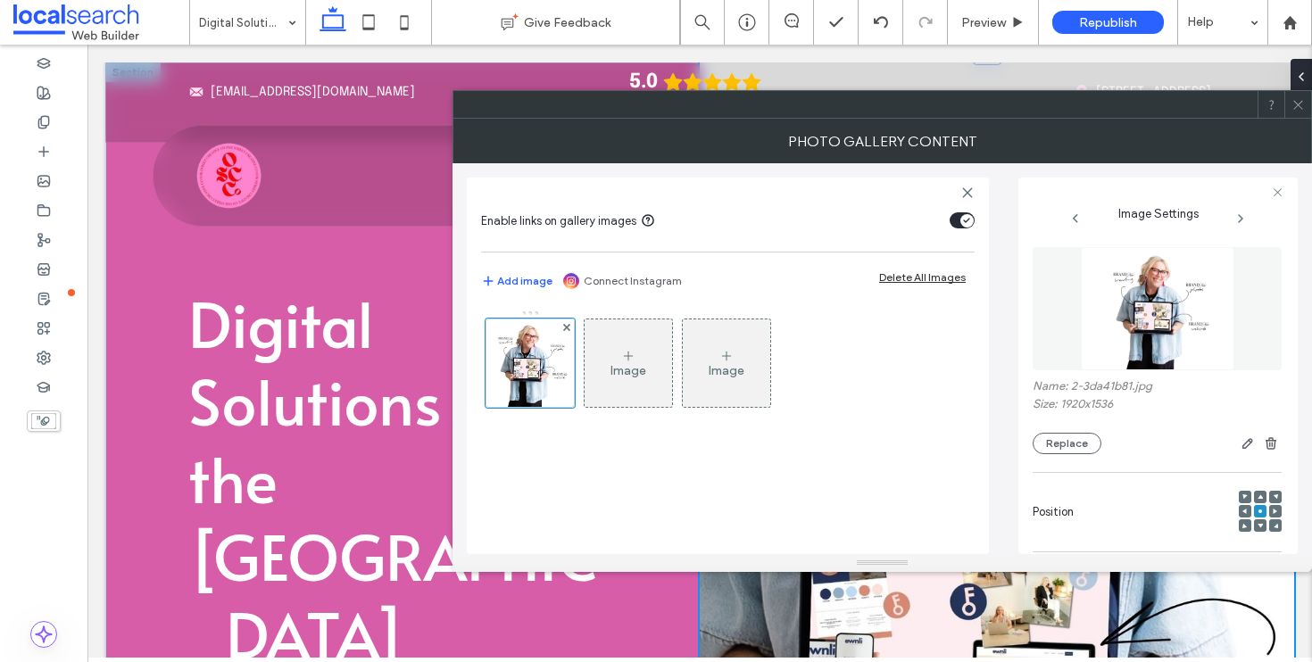
click at [1295, 112] on span at bounding box center [1298, 104] width 13 height 27
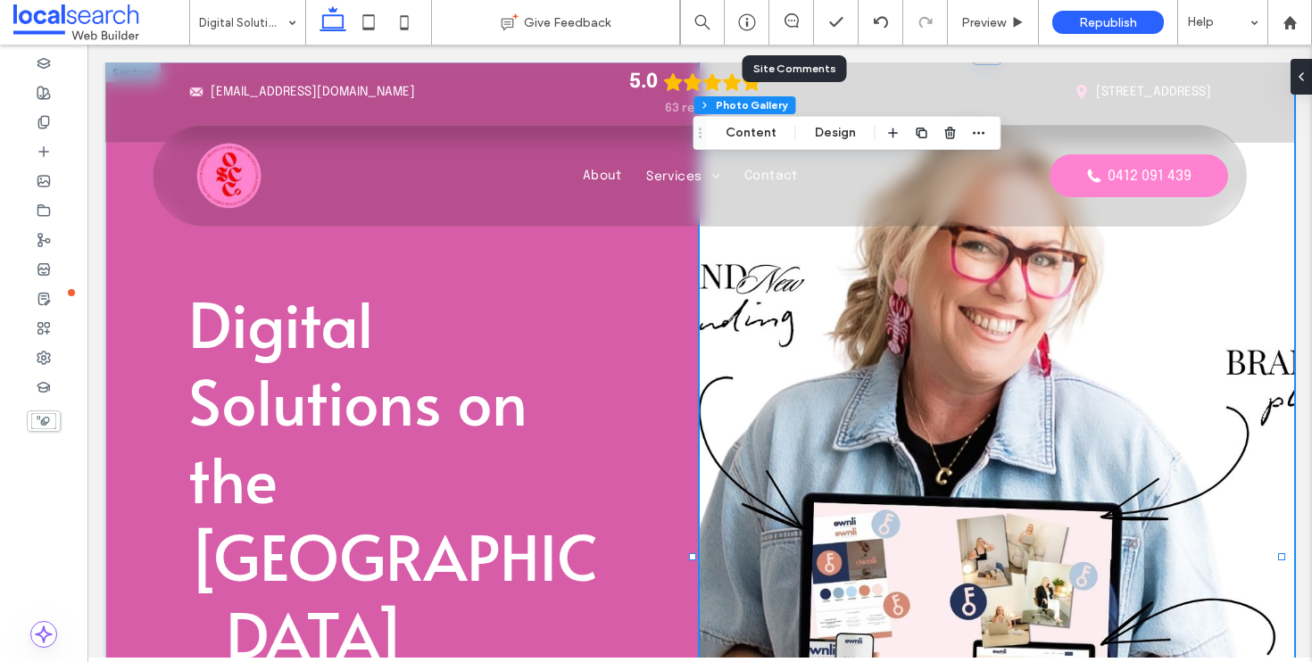
click at [794, 11] on div at bounding box center [791, 22] width 45 height 45
click at [785, 14] on icon at bounding box center [792, 20] width 14 height 14
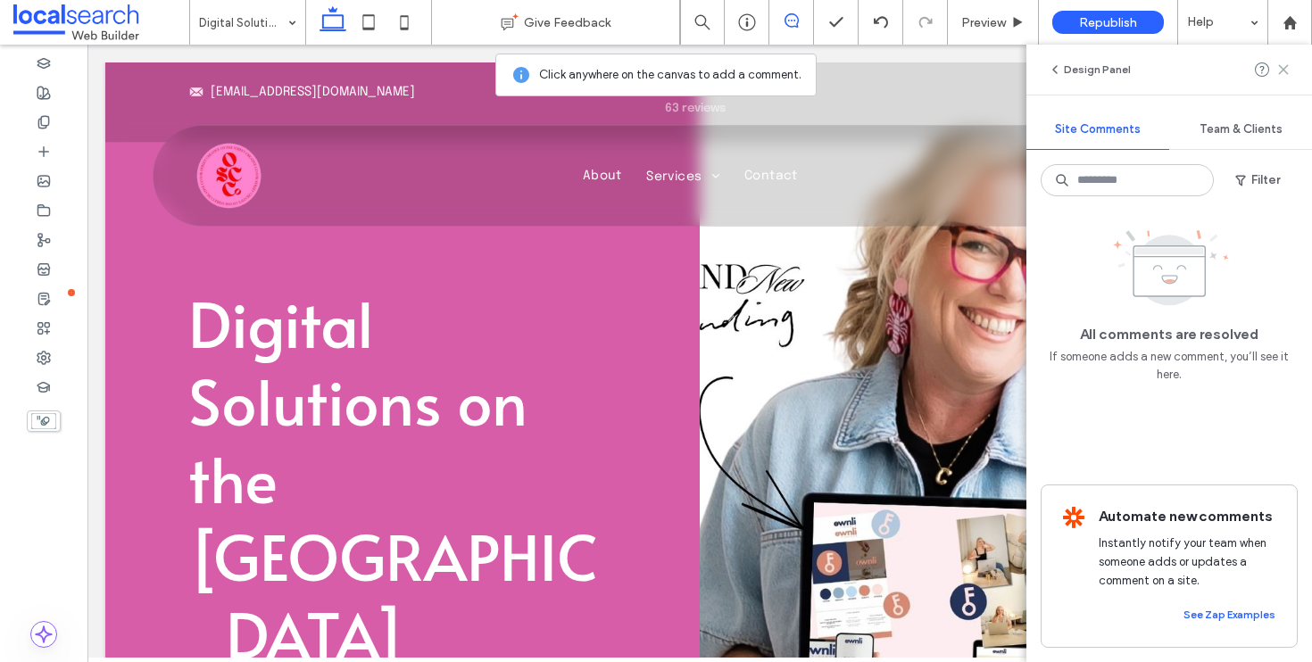
click at [1284, 68] on use at bounding box center [1283, 69] width 8 height 8
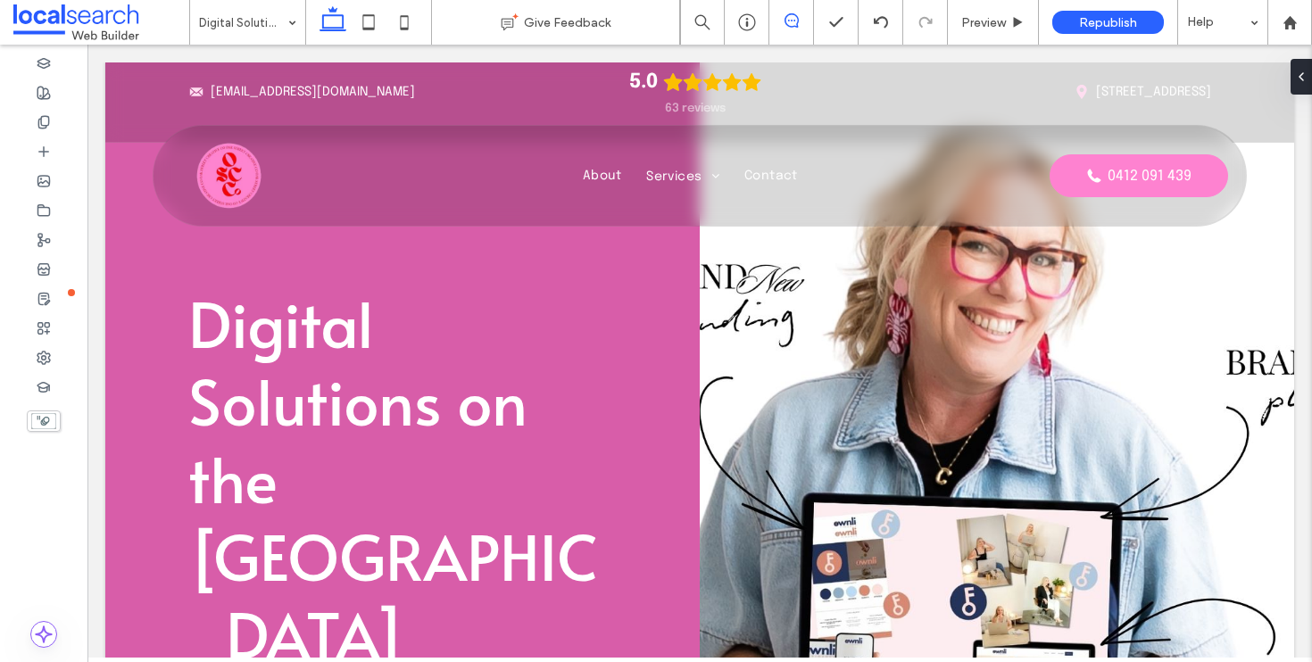
click at [793, 24] on icon at bounding box center [792, 20] width 14 height 14
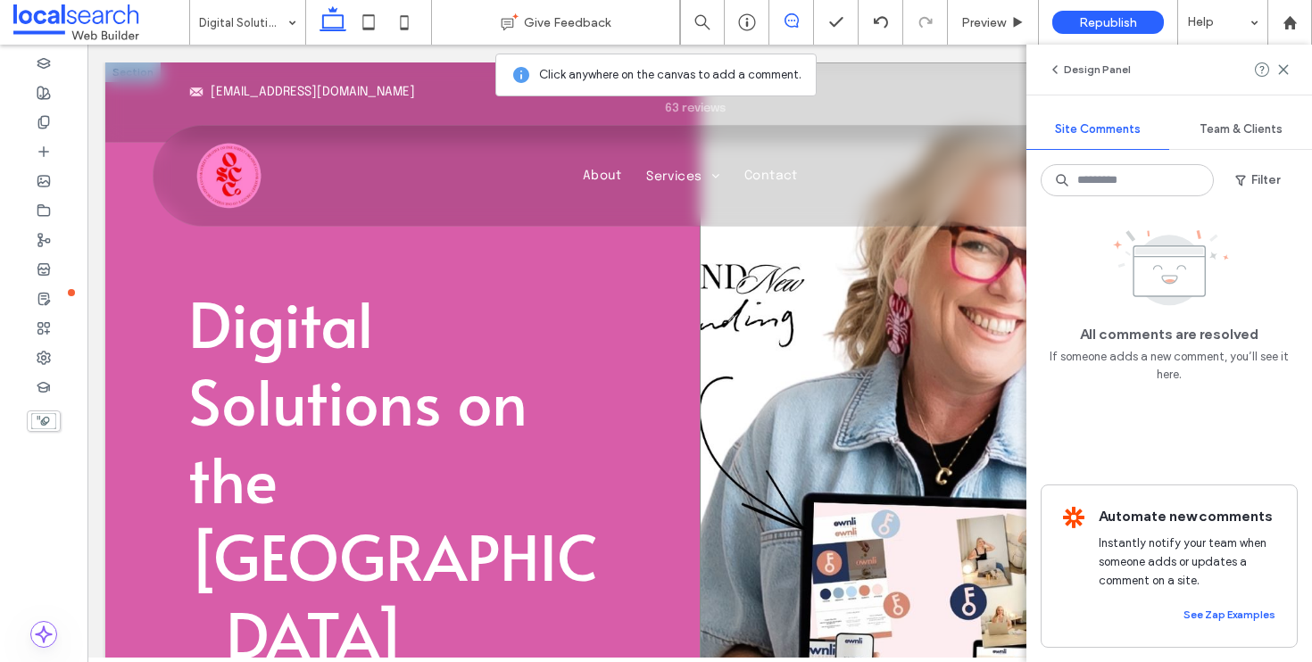
click at [736, 269] on link at bounding box center [997, 556] width 594 height 989
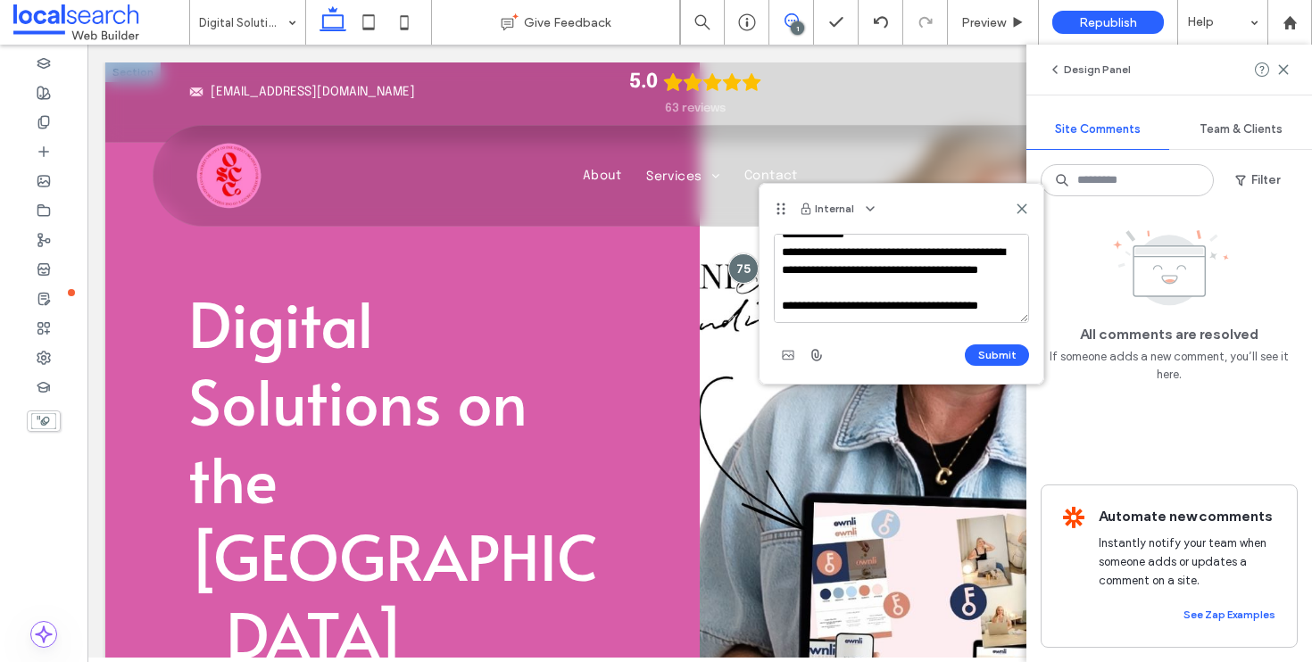
scroll to position [43, 0]
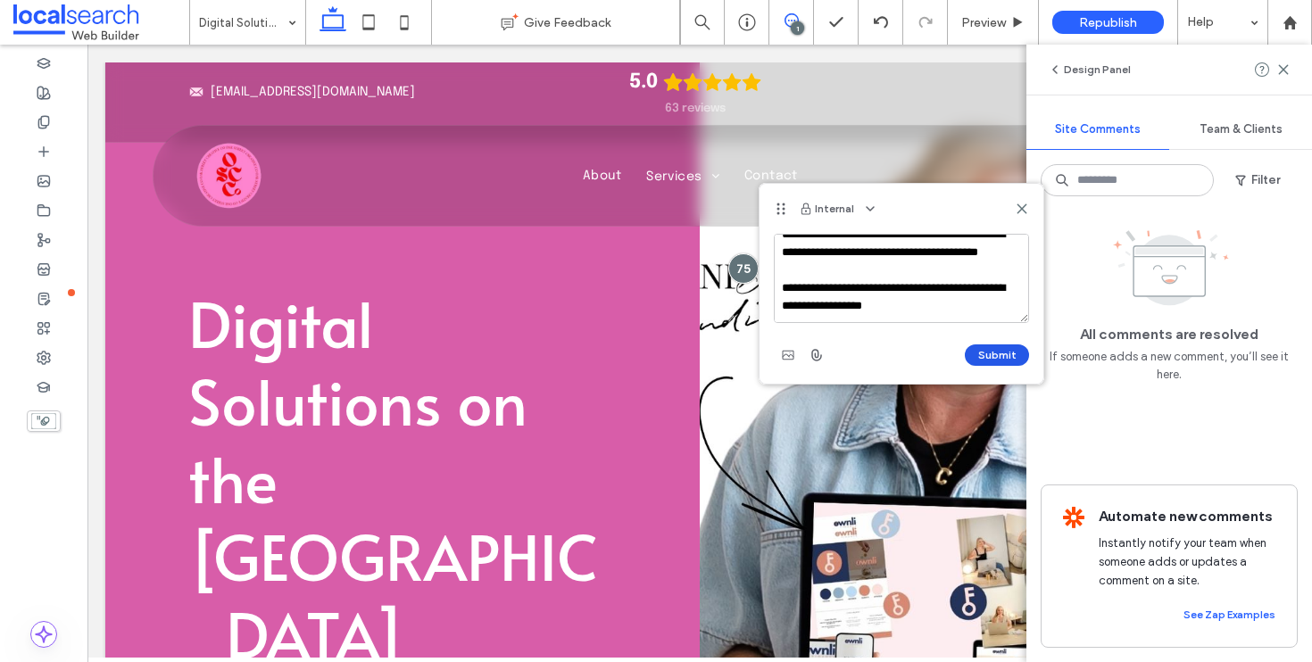
type textarea "**********"
click at [1002, 351] on button "Submit" at bounding box center [997, 355] width 64 height 21
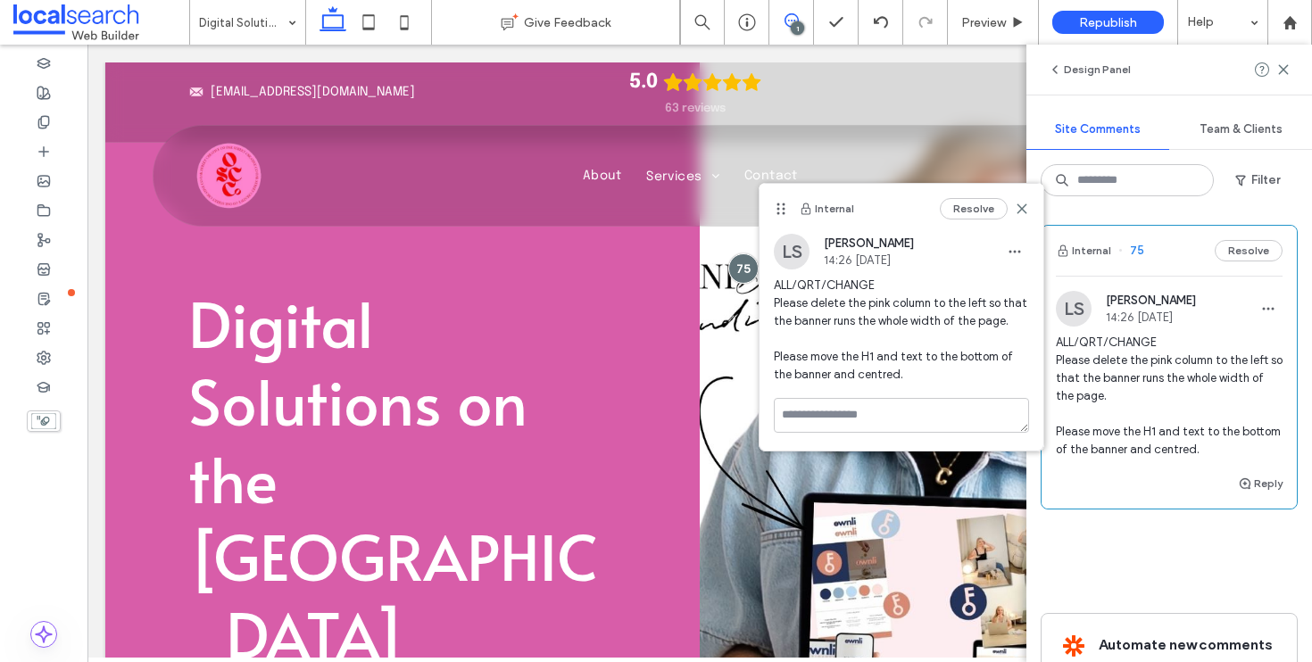
scroll to position [0, 0]
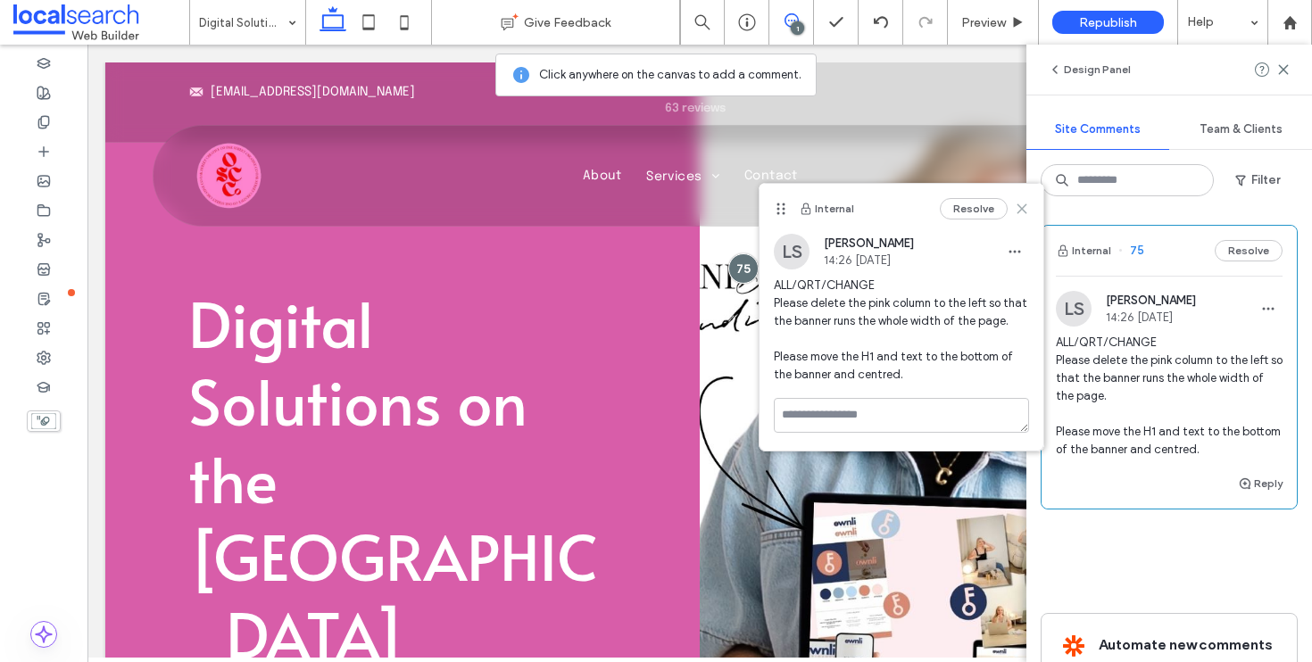
click at [1028, 211] on icon at bounding box center [1022, 209] width 14 height 14
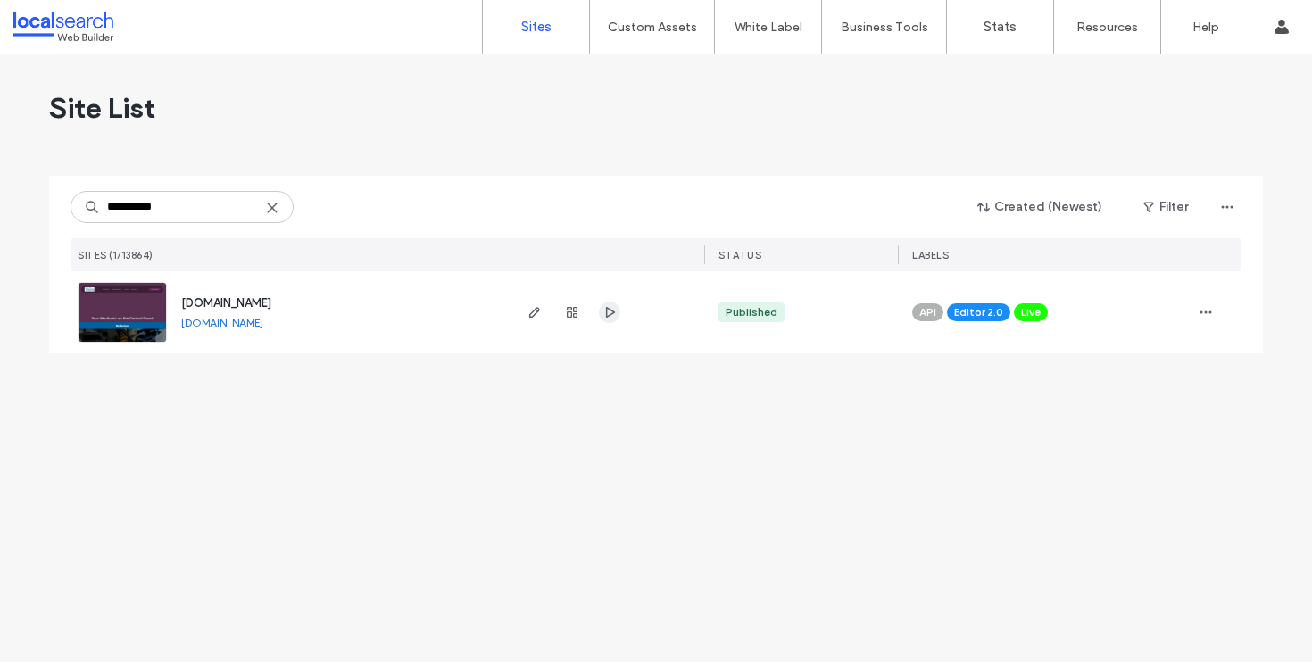
type input "**********"
click at [613, 312] on use "button" at bounding box center [610, 312] width 9 height 11
click at [530, 312] on use "button" at bounding box center [534, 312] width 11 height 11
type input "*******"
click at [612, 312] on use "button" at bounding box center [610, 312] width 9 height 11
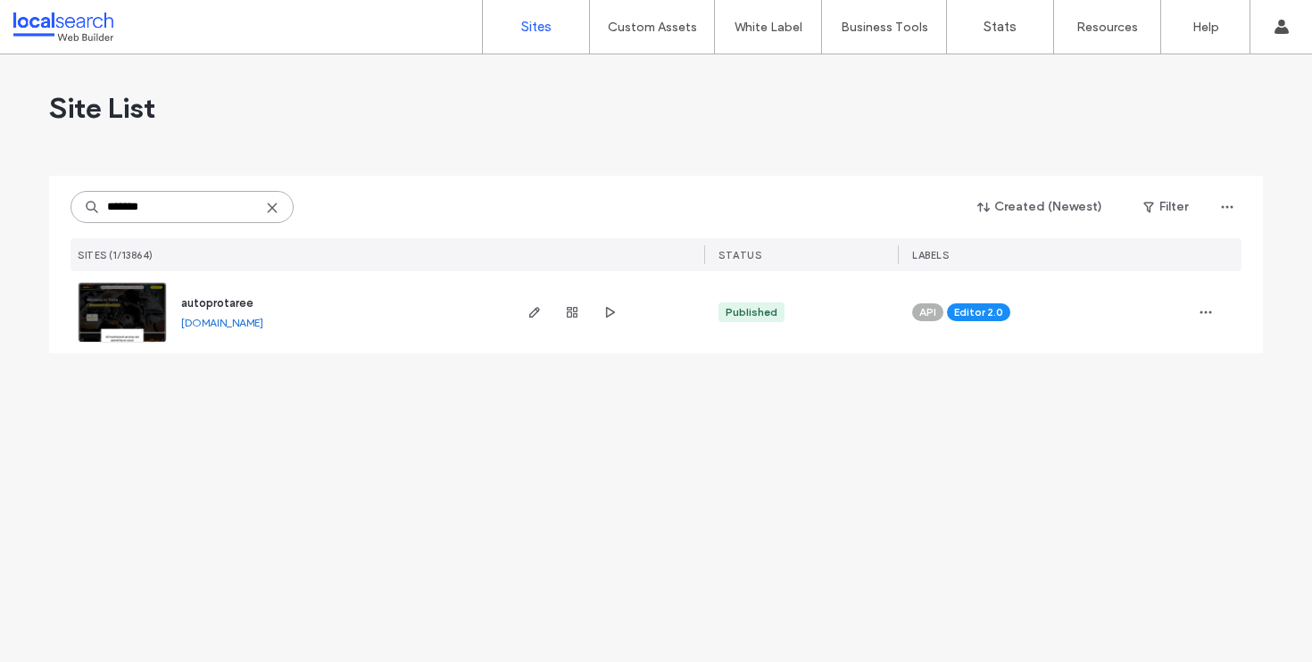
click at [273, 195] on input "*******" at bounding box center [182, 207] width 223 height 32
click at [273, 197] on input "*******" at bounding box center [182, 207] width 223 height 32
click at [273, 202] on icon at bounding box center [272, 208] width 14 height 14
click at [600, 314] on span "button" at bounding box center [609, 312] width 21 height 21
click at [215, 182] on div "******** Created (Newest) Filter SITES (1/13864) STATUS LABELS" at bounding box center [656, 224] width 1171 height 96
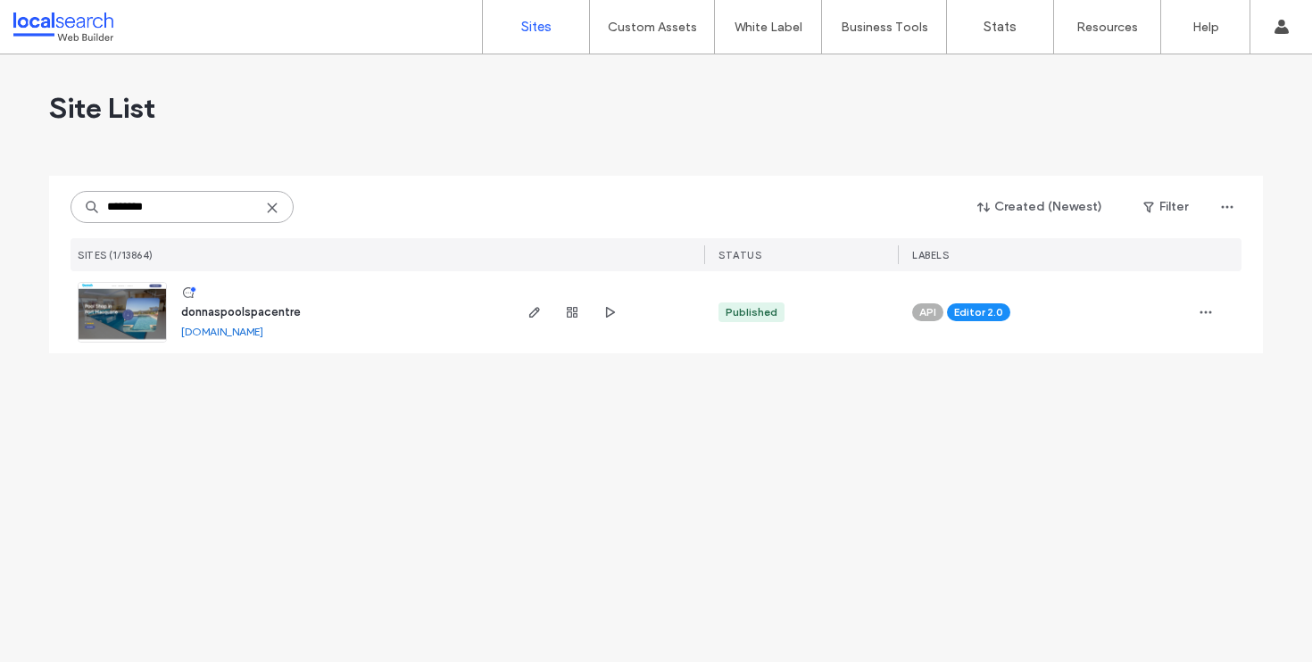
drag, startPoint x: 208, startPoint y: 205, endPoint x: 71, endPoint y: 209, distance: 136.6
click at [71, 209] on input "********" at bounding box center [182, 207] width 223 height 32
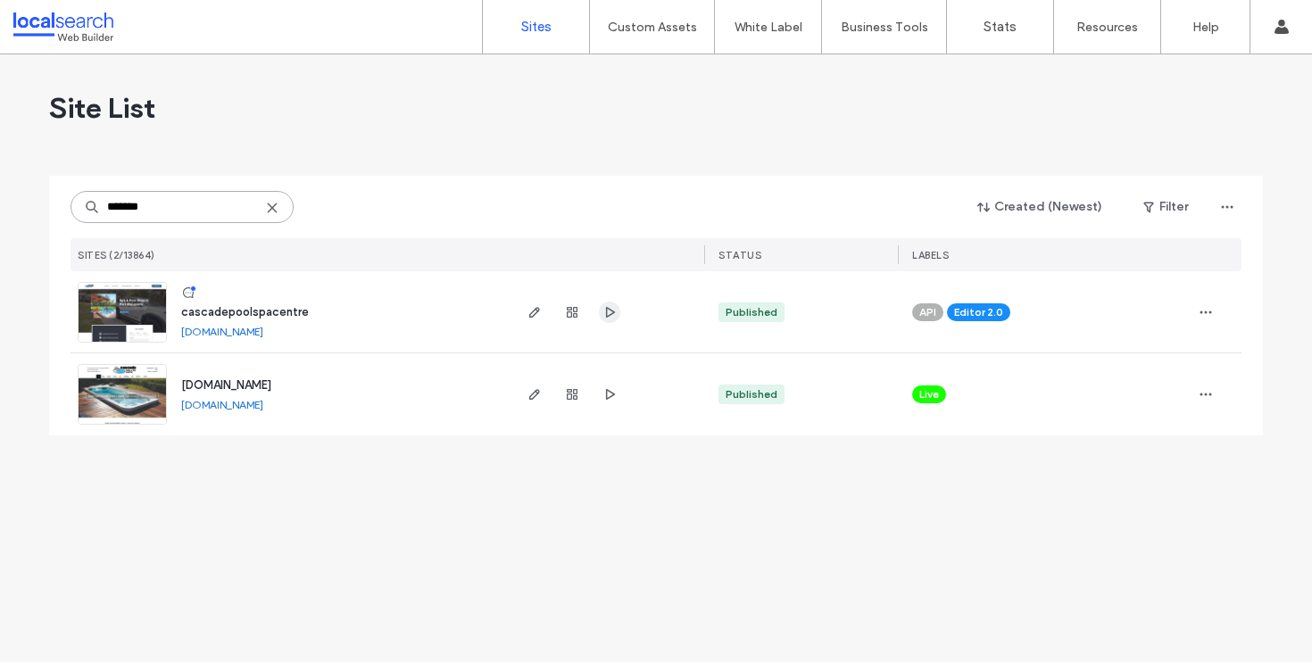
type input "*******"
click at [607, 313] on icon "button" at bounding box center [610, 312] width 14 height 14
